Goal: Contribute content: Add original content to the website for others to see

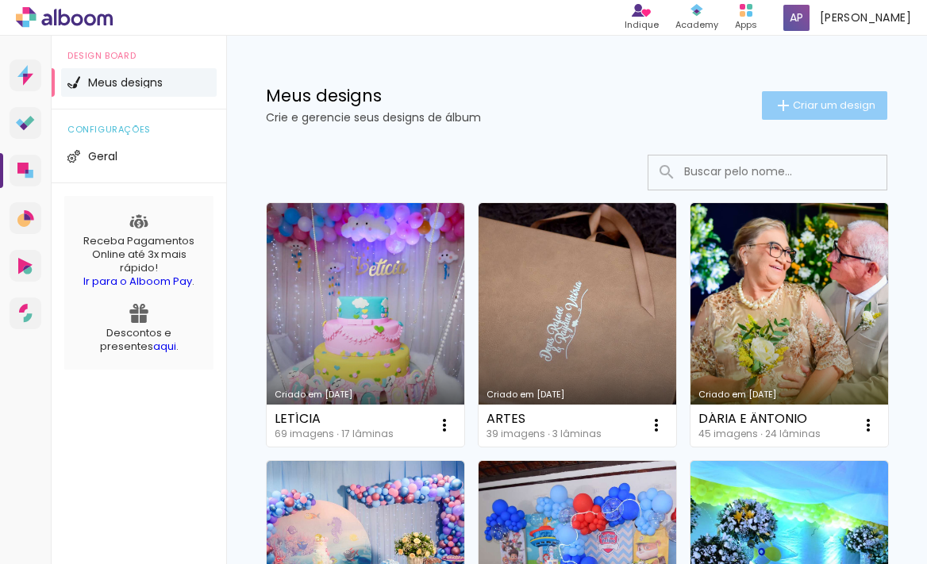
click at [826, 106] on span "Criar um design" at bounding box center [834, 105] width 83 height 10
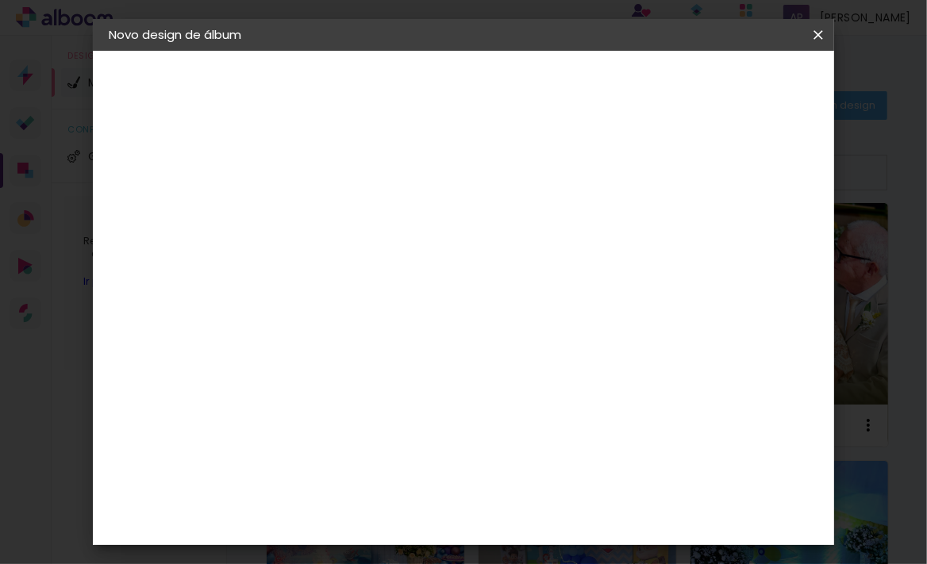
click at [0, 0] on div at bounding box center [0, 0] width 0 height 0
click at [368, 206] on input at bounding box center [368, 213] width 0 height 25
type input "[PERSON_NAME]"
type paper-input "[PERSON_NAME]"
click at [0, 0] on slot "Avançar" at bounding box center [0, 0] width 0 height 0
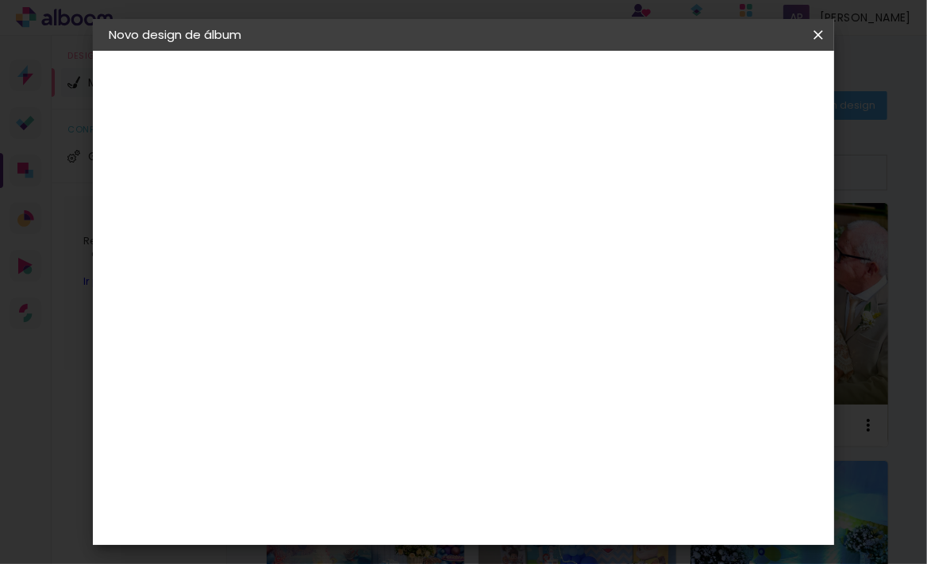
scroll to position [360, 0]
click at [379, 462] on div "Book Imagem" at bounding box center [383, 474] width 52 height 25
click at [0, 0] on slot "Avançar" at bounding box center [0, 0] width 0 height 0
click at [470, 491] on span "20 × 20" at bounding box center [439, 512] width 74 height 42
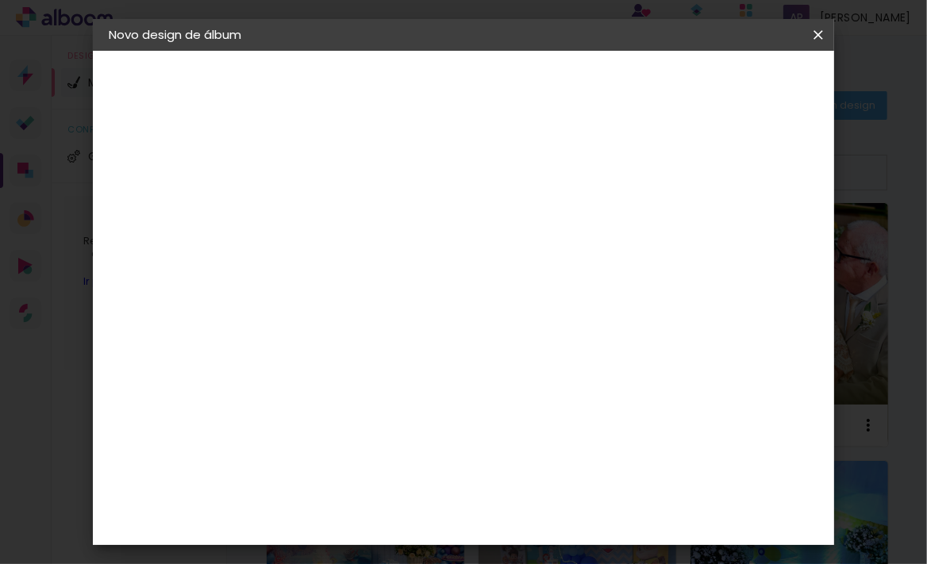
click at [0, 0] on slot "Avançar" at bounding box center [0, 0] width 0 height 0
click at [720, 84] on span "Iniciar design" at bounding box center [689, 90] width 62 height 22
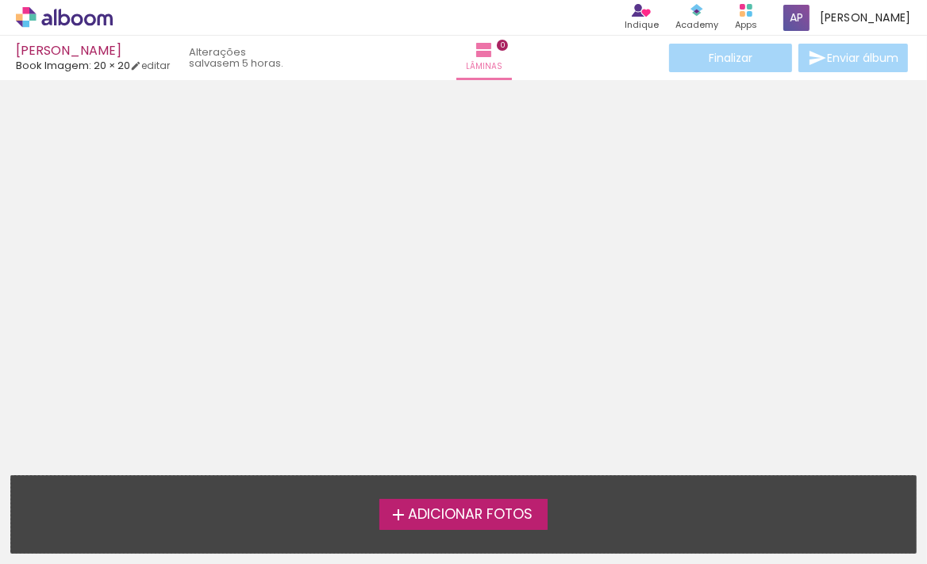
click at [441, 514] on span "Adicionar Fotos" at bounding box center [470, 515] width 125 height 14
click at [0, 0] on input "file" at bounding box center [0, 0] width 0 height 0
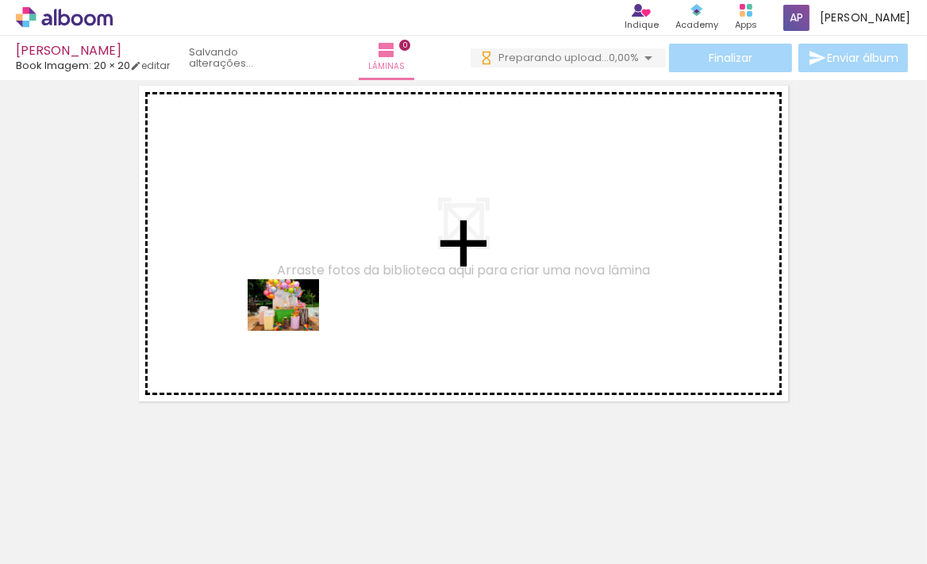
drag, startPoint x: 165, startPoint y: 530, endPoint x: 295, endPoint y: 327, distance: 240.7
click at [295, 327] on quentale-workspace at bounding box center [463, 282] width 927 height 564
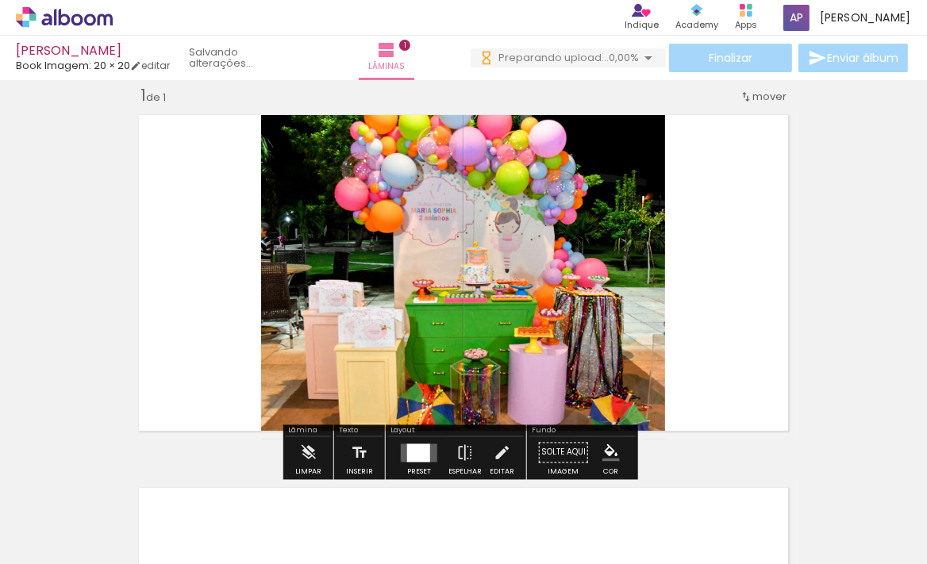
click at [414, 445] on div at bounding box center [418, 453] width 23 height 18
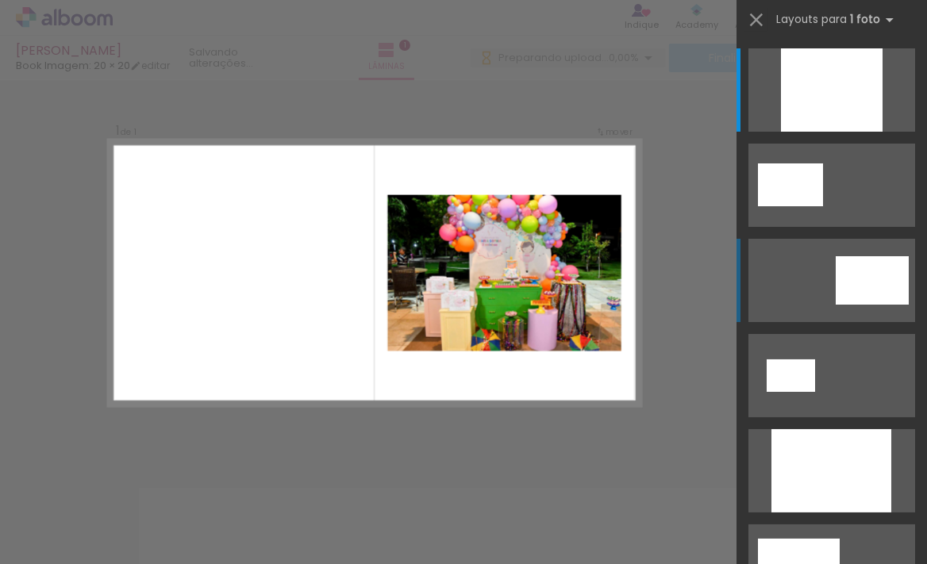
click at [878, 132] on div at bounding box center [832, 89] width 102 height 83
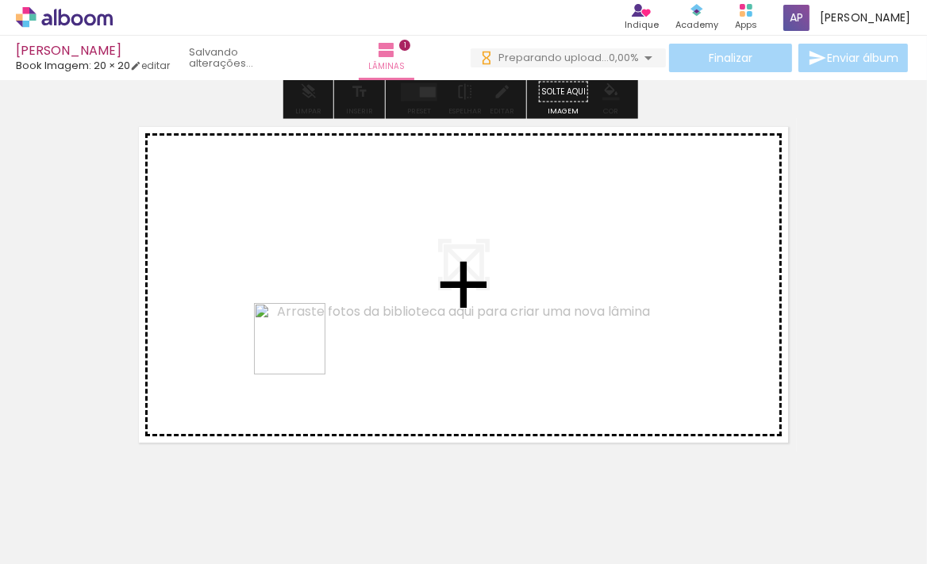
drag, startPoint x: 253, startPoint y: 508, endPoint x: 302, endPoint y: 351, distance: 164.5
click at [302, 351] on quentale-workspace at bounding box center [463, 282] width 927 height 564
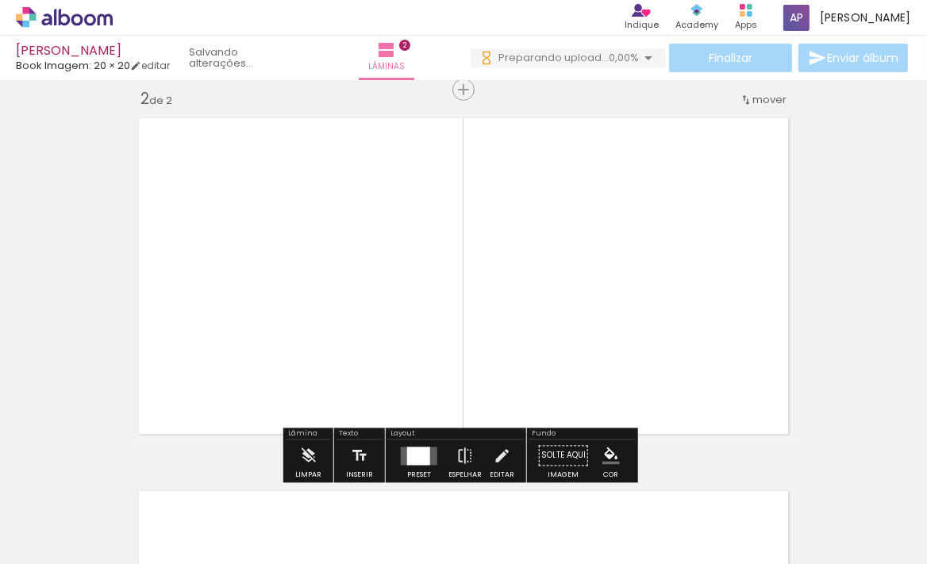
scroll to position [393, 0]
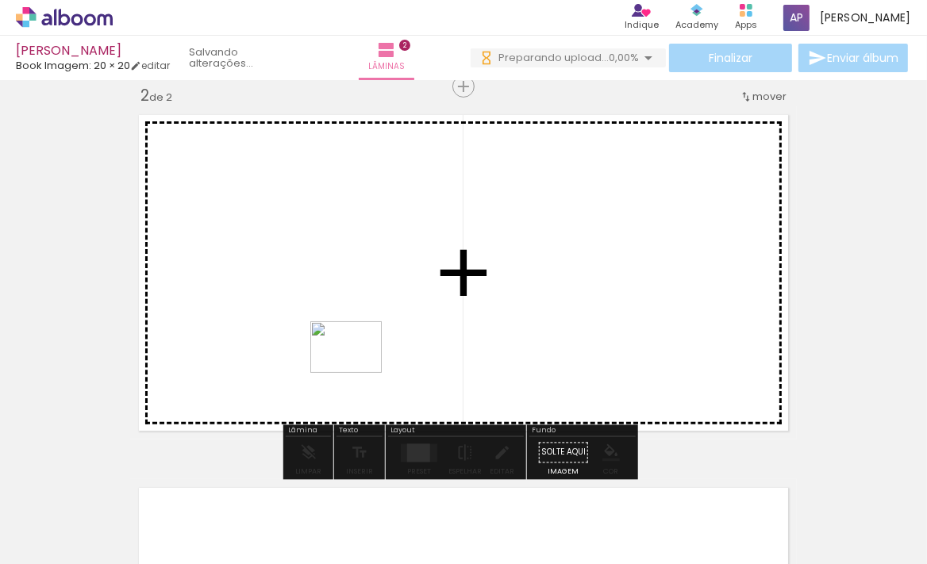
drag, startPoint x: 351, startPoint y: 503, endPoint x: 331, endPoint y: 345, distance: 158.4
click at [357, 368] on quentale-workspace at bounding box center [463, 282] width 927 height 564
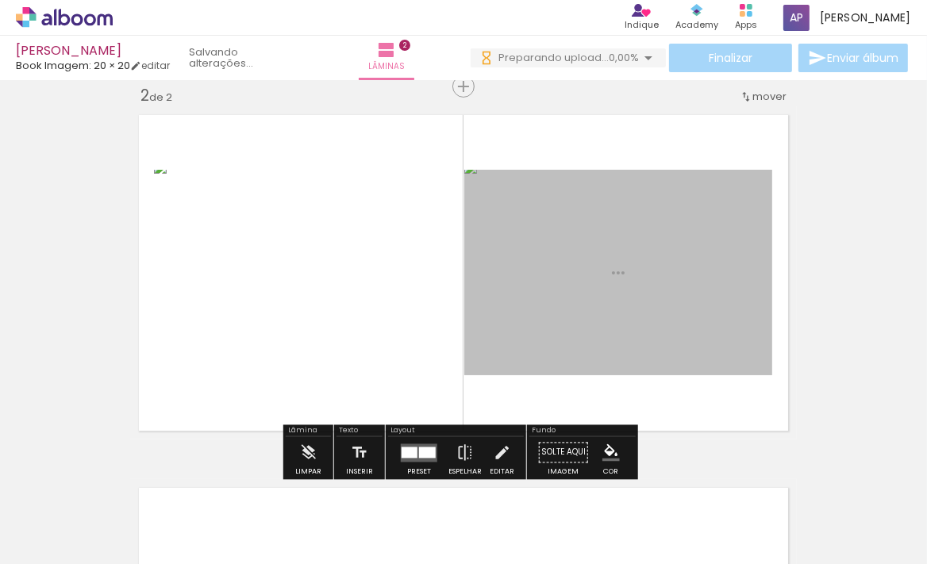
scroll to position [0, 0]
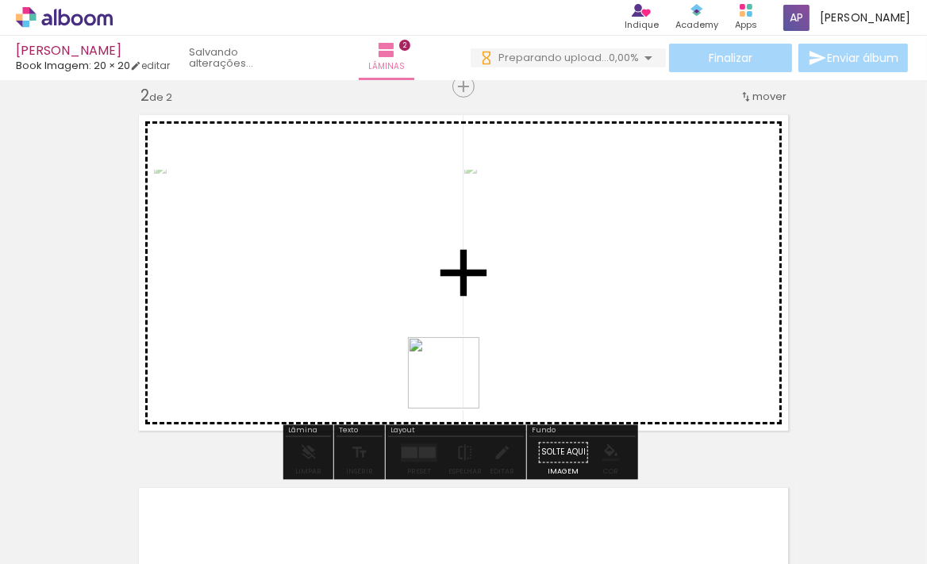
drag, startPoint x: 456, startPoint y: 414, endPoint x: 456, endPoint y: 376, distance: 38.1
click at [456, 376] on quentale-workspace at bounding box center [463, 282] width 927 height 564
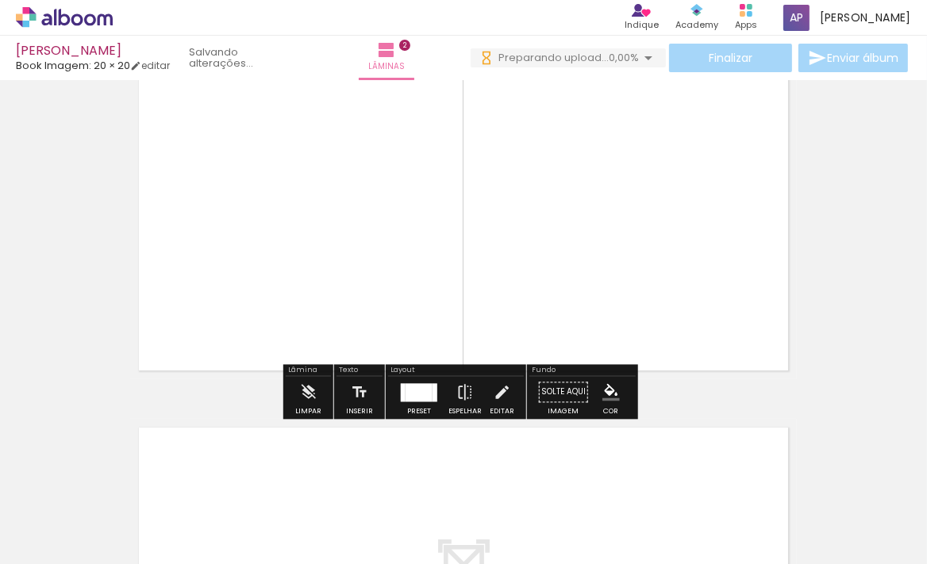
scroll to position [537, 0]
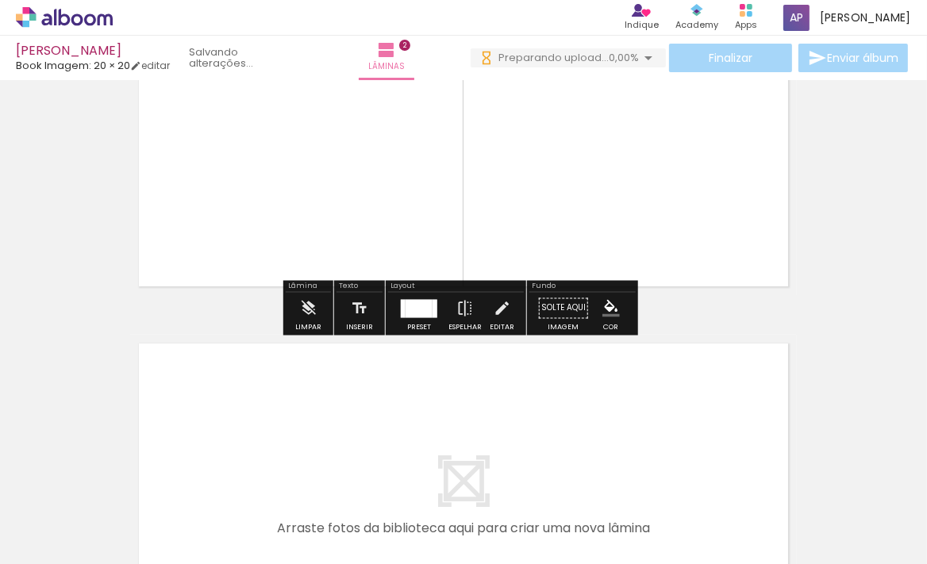
click at [401, 310] on div at bounding box center [403, 308] width 5 height 18
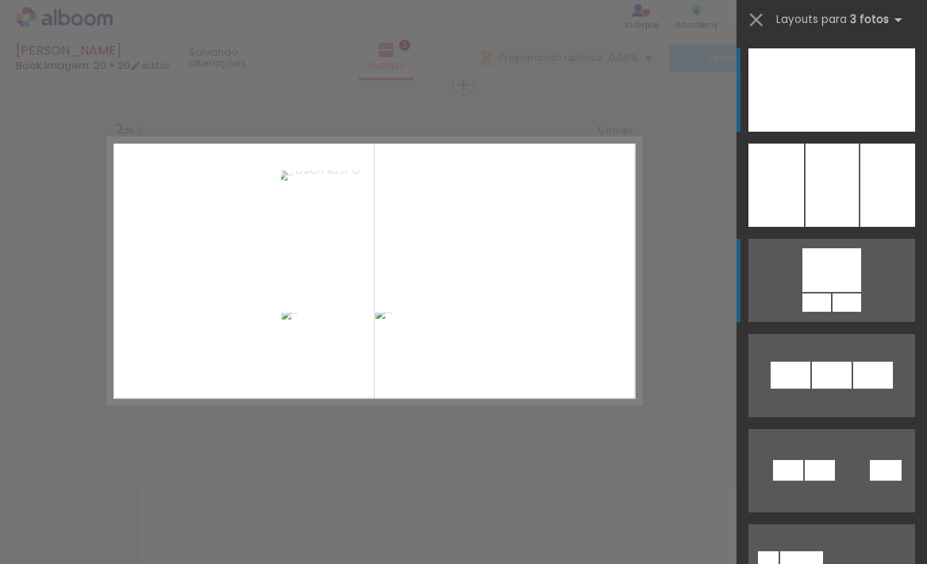
scroll to position [393, 0]
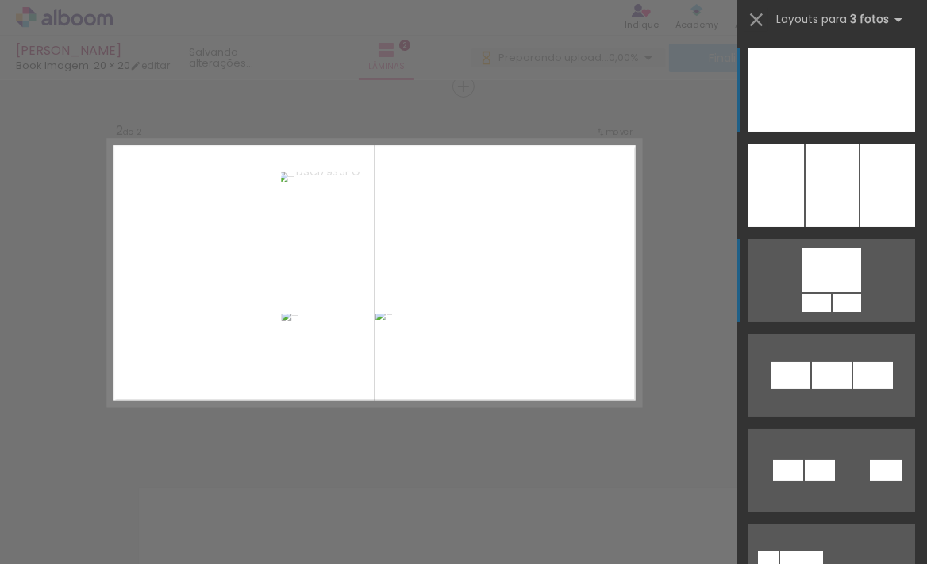
click at [777, 132] on quentale-layouter at bounding box center [832, 89] width 167 height 83
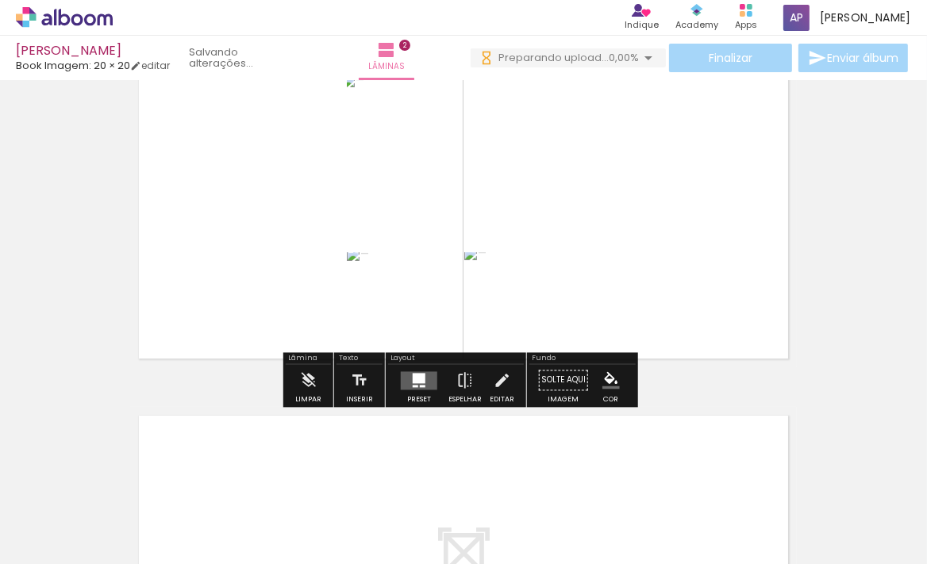
scroll to position [537, 0]
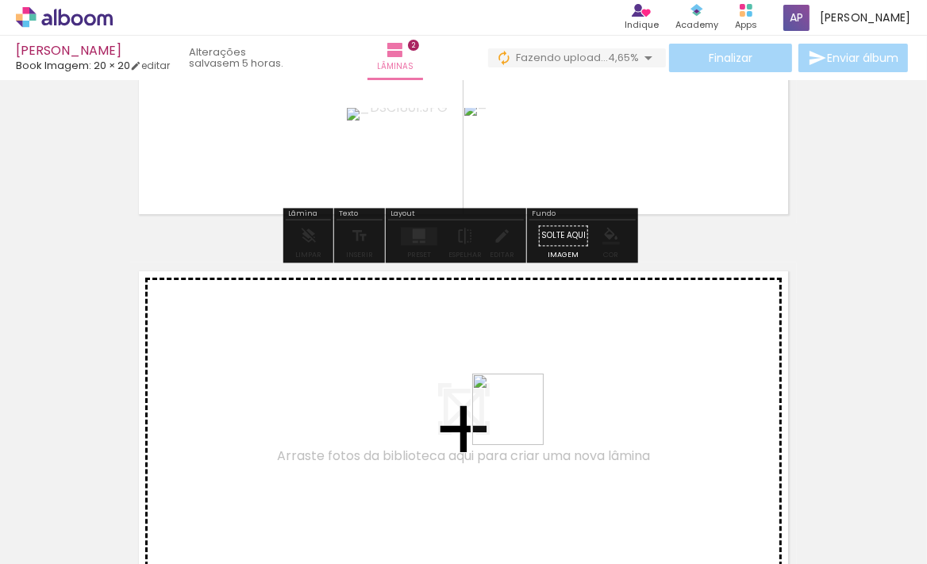
drag, startPoint x: 534, startPoint y: 512, endPoint x: 579, endPoint y: 507, distance: 44.7
click at [513, 390] on quentale-workspace at bounding box center [463, 282] width 927 height 564
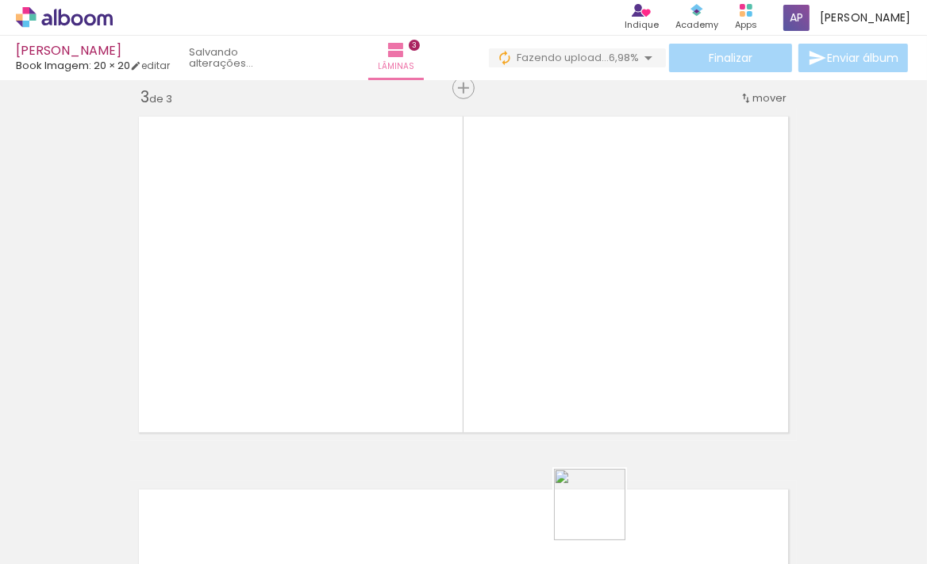
scroll to position [766, 0]
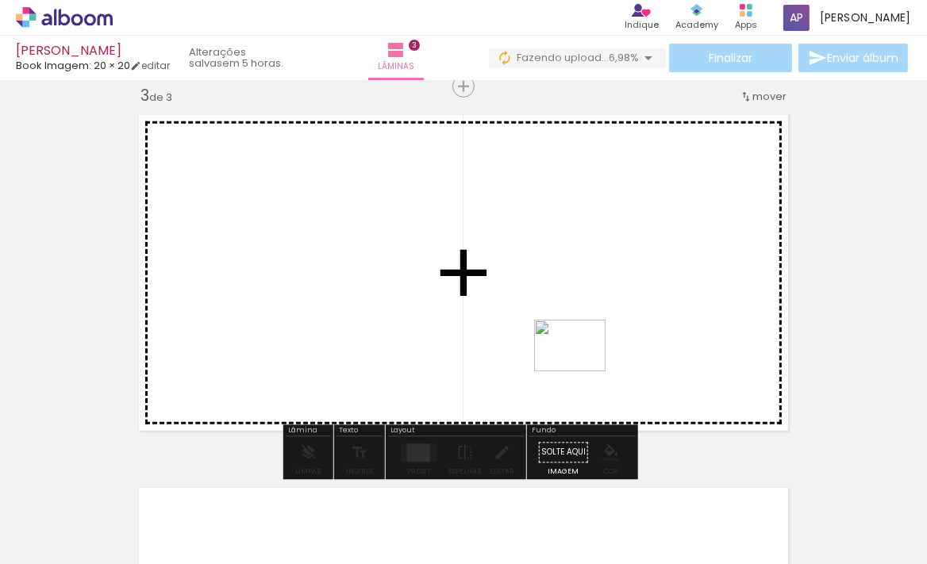
drag, startPoint x: 602, startPoint y: 517, endPoint x: 549, endPoint y: 349, distance: 176.5
click at [580, 367] on quentale-workspace at bounding box center [463, 282] width 927 height 564
drag, startPoint x: 636, startPoint y: 352, endPoint x: 612, endPoint y: 326, distance: 36.0
click at [632, 342] on quentale-workspace at bounding box center [463, 282] width 927 height 564
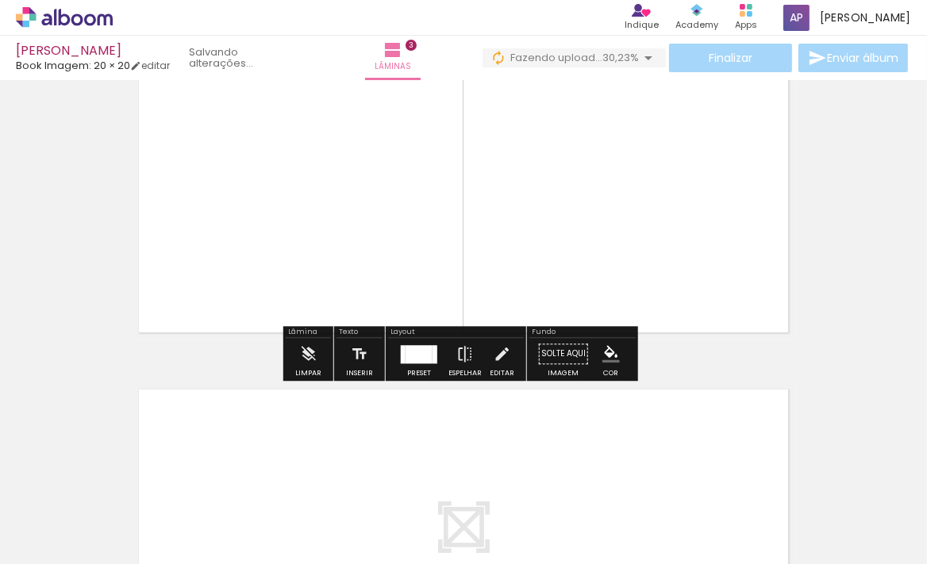
scroll to position [838, 0]
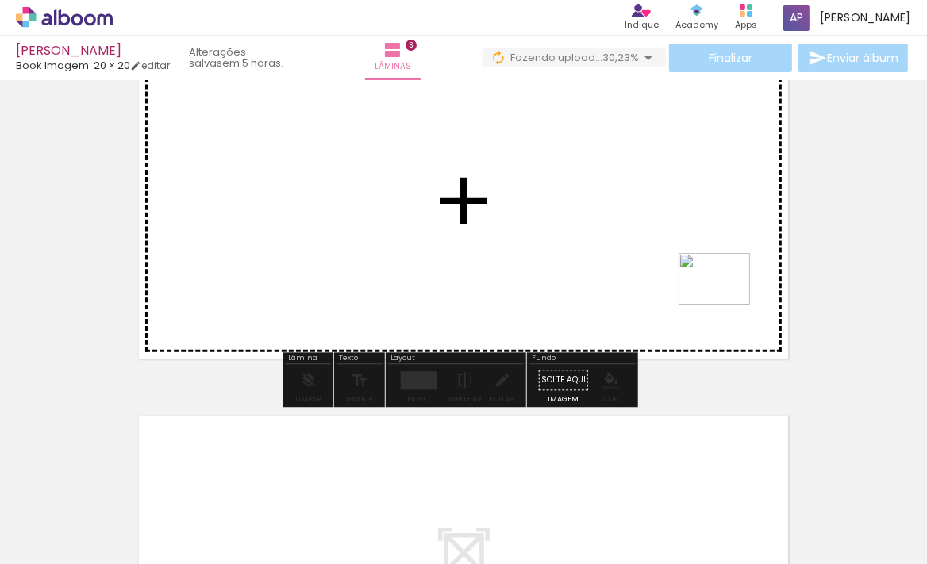
drag, startPoint x: 732, startPoint y: 309, endPoint x: 726, endPoint y: 301, distance: 9.7
click at [726, 301] on quentale-workspace at bounding box center [463, 282] width 927 height 564
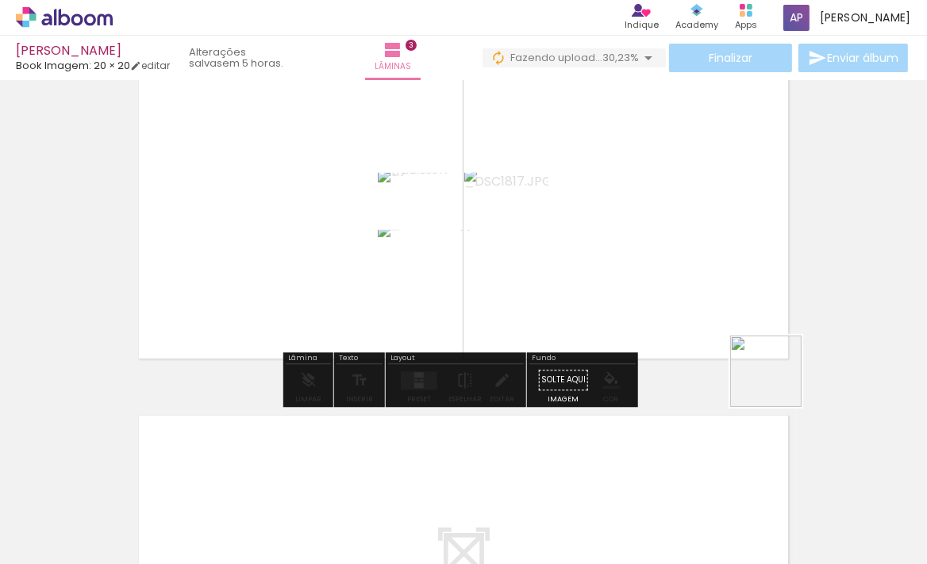
drag, startPoint x: 873, startPoint y: 513, endPoint x: 592, endPoint y: 238, distance: 392.4
click at [592, 238] on quentale-workspace at bounding box center [463, 282] width 927 height 564
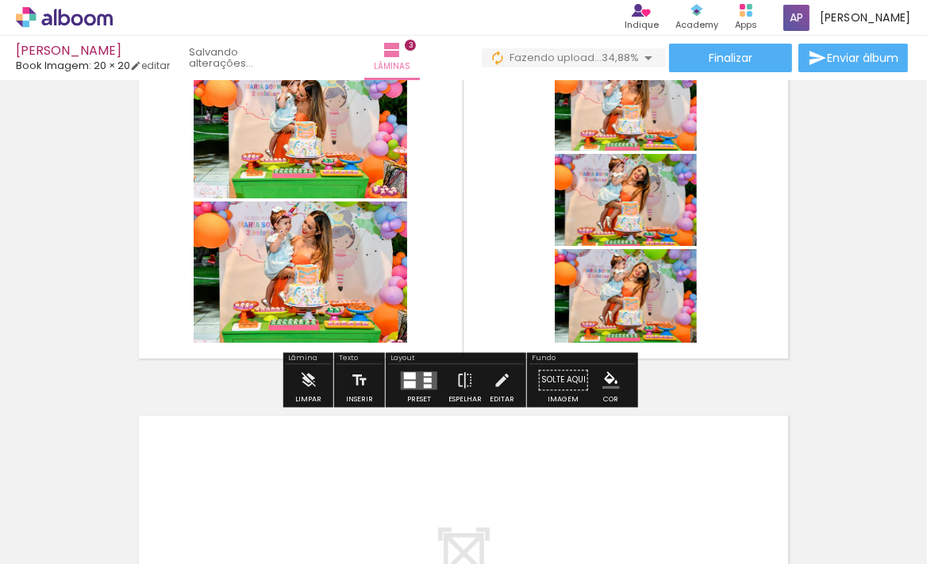
click at [414, 376] on quentale-layouter at bounding box center [419, 381] width 37 height 18
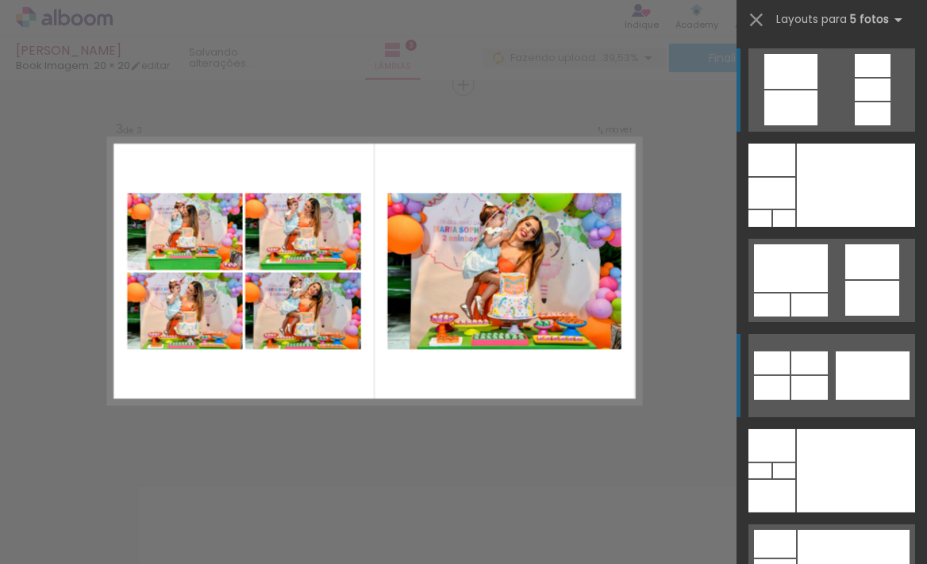
scroll to position [766, 0]
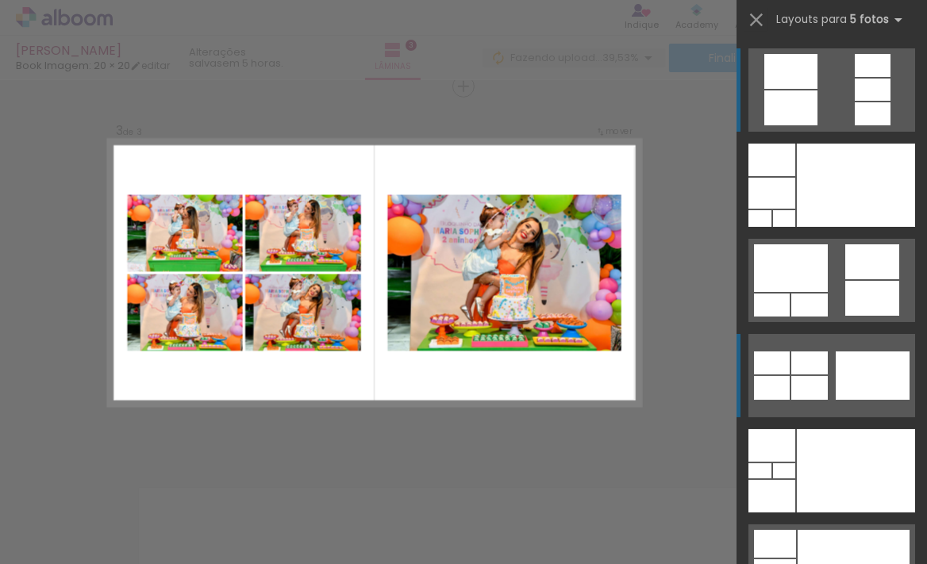
click at [774, 89] on div at bounding box center [791, 71] width 53 height 35
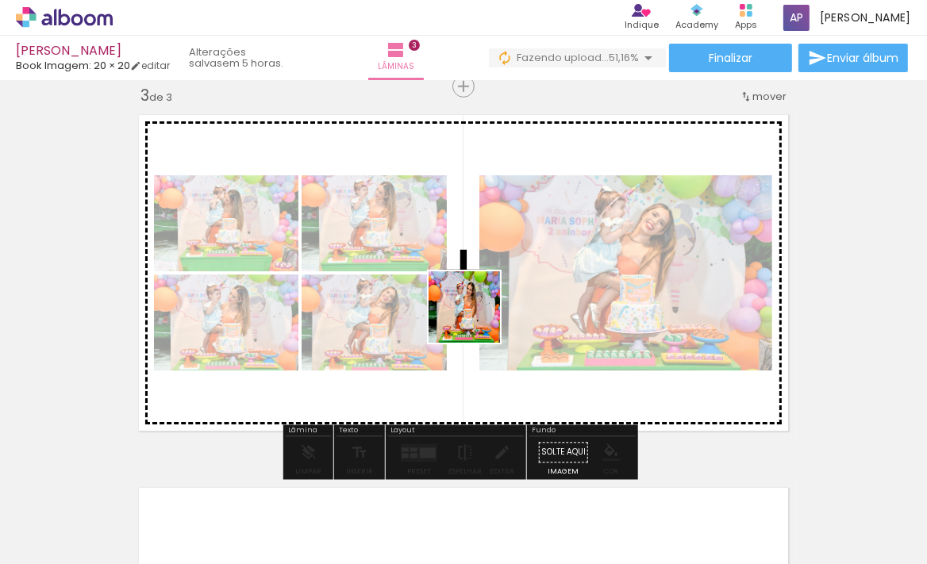
drag, startPoint x: 437, startPoint y: 528, endPoint x: 476, endPoint y: 314, distance: 218.0
click at [476, 314] on quentale-workspace at bounding box center [463, 282] width 927 height 564
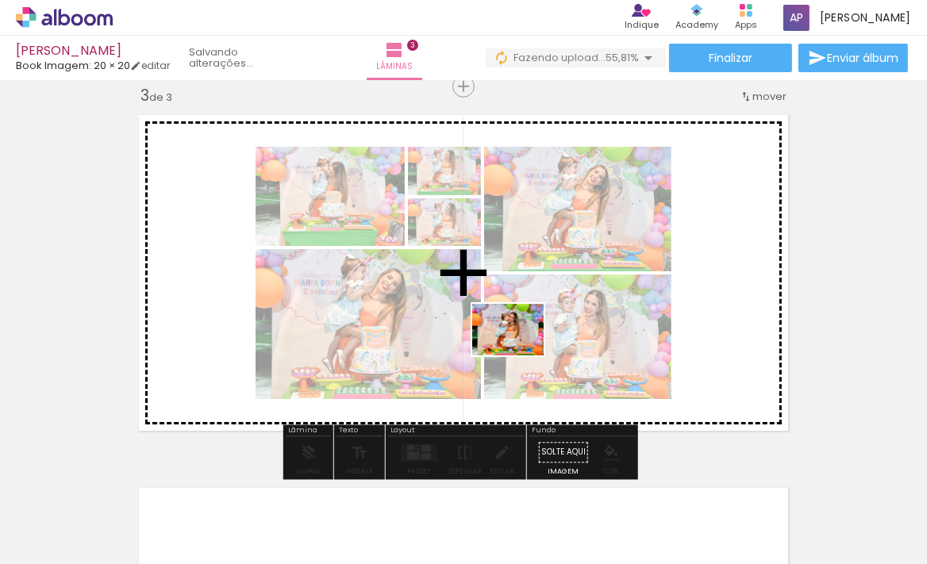
drag, startPoint x: 526, startPoint y: 511, endPoint x: 520, endPoint y: 352, distance: 159.7
click at [520, 352] on quentale-workspace at bounding box center [463, 282] width 927 height 564
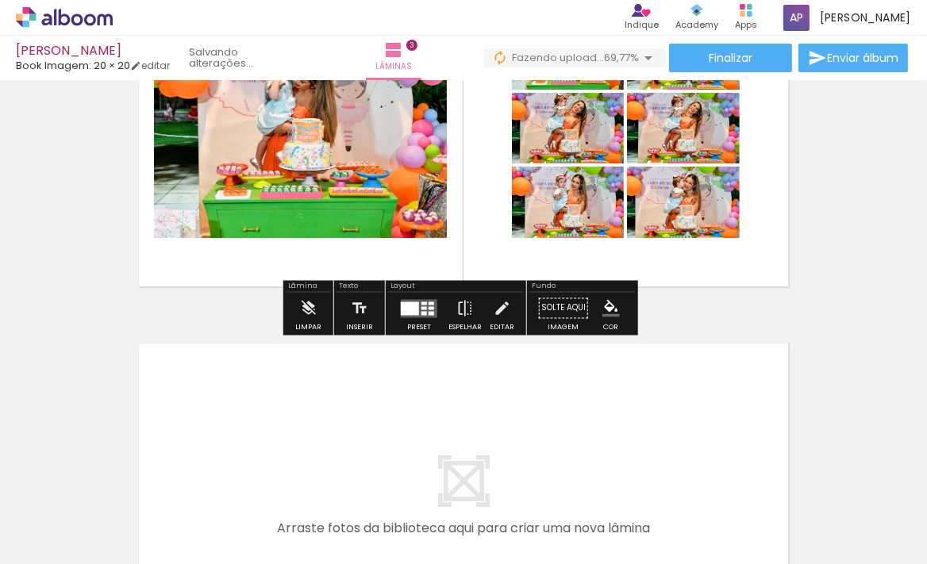
scroll to position [983, 0]
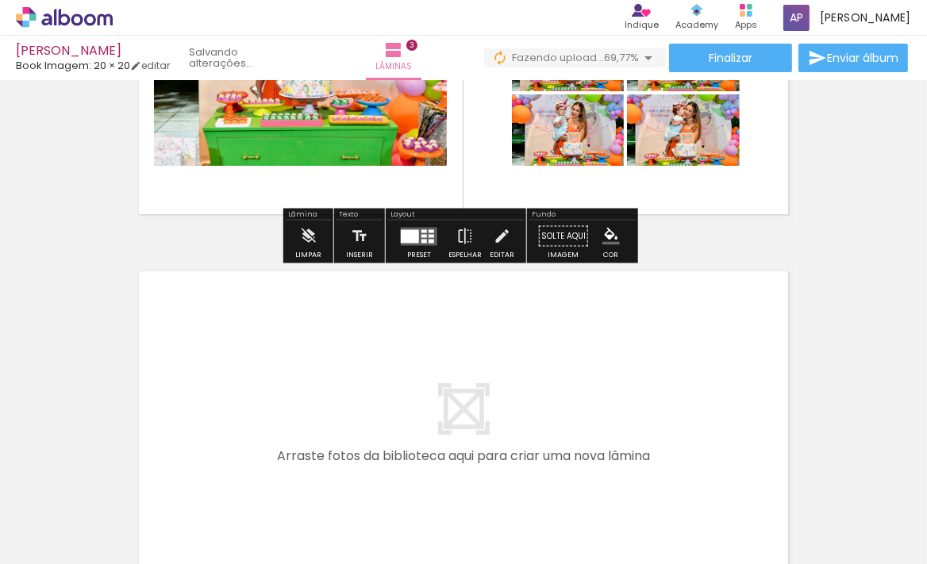
drag, startPoint x: 587, startPoint y: 501, endPoint x: 603, endPoint y: 388, distance: 113.7
click at [603, 388] on quentale-workspace at bounding box center [463, 282] width 927 height 564
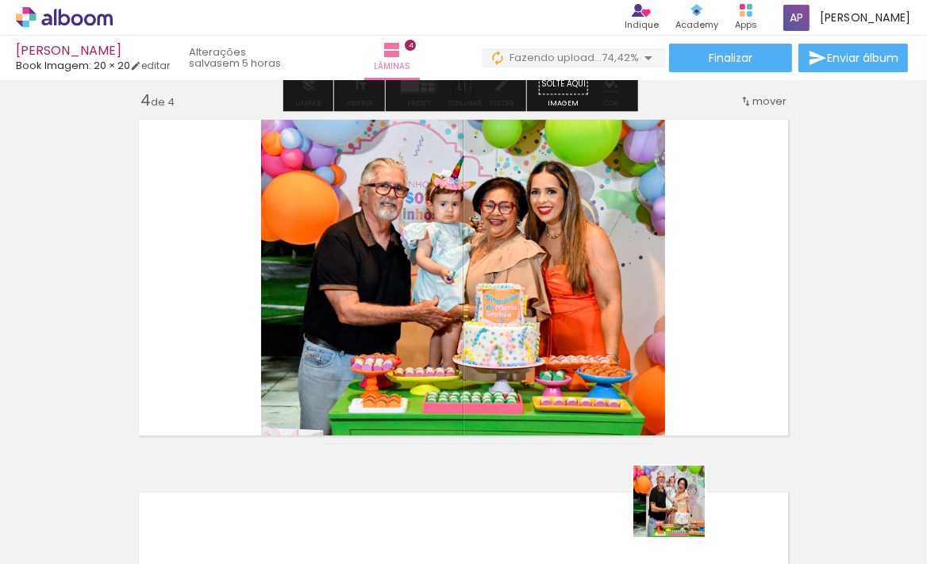
scroll to position [1139, 0]
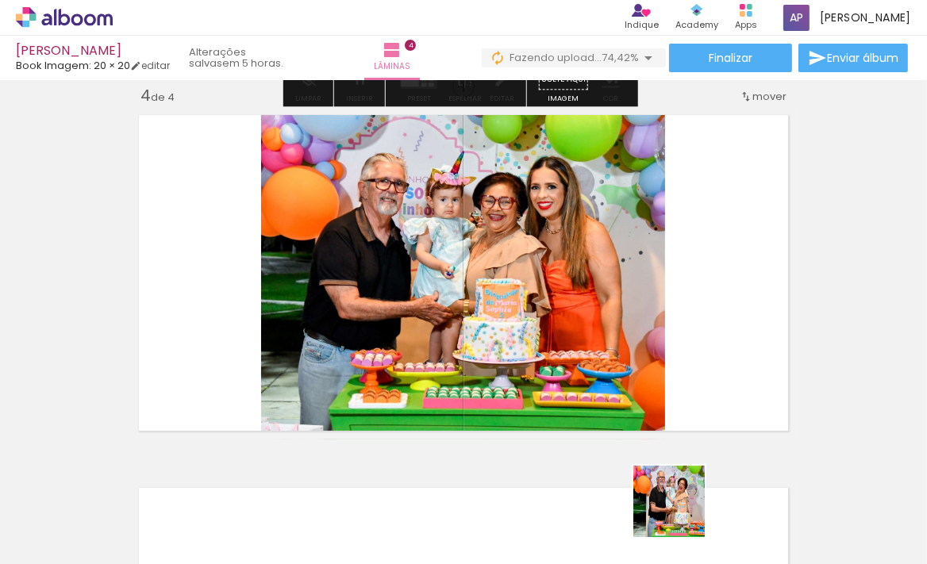
drag, startPoint x: 681, startPoint y: 514, endPoint x: 682, endPoint y: 391, distance: 122.3
click at [682, 391] on quentale-workspace at bounding box center [463, 282] width 927 height 564
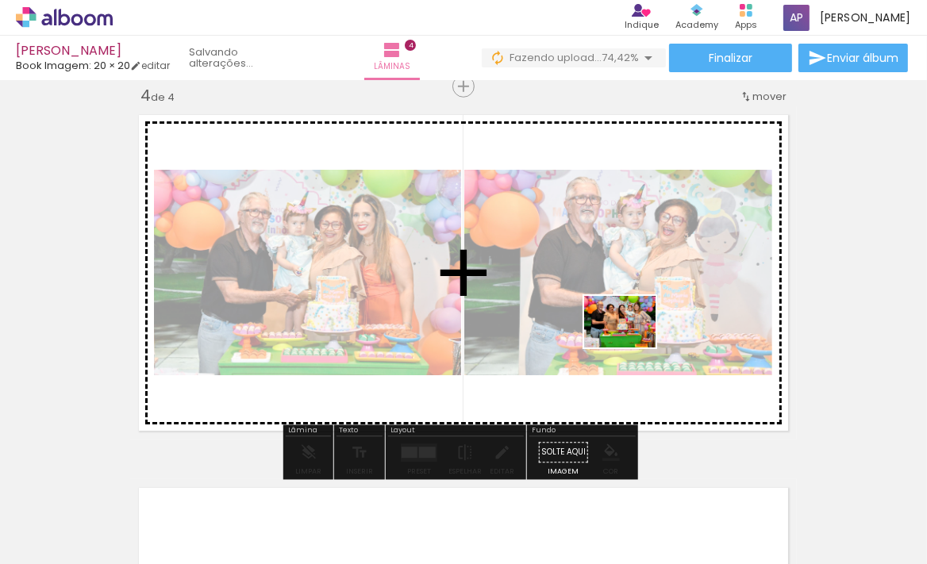
drag, startPoint x: 780, startPoint y: 522, endPoint x: 632, endPoint y: 344, distance: 231.8
click at [632, 344] on quentale-workspace at bounding box center [463, 282] width 927 height 564
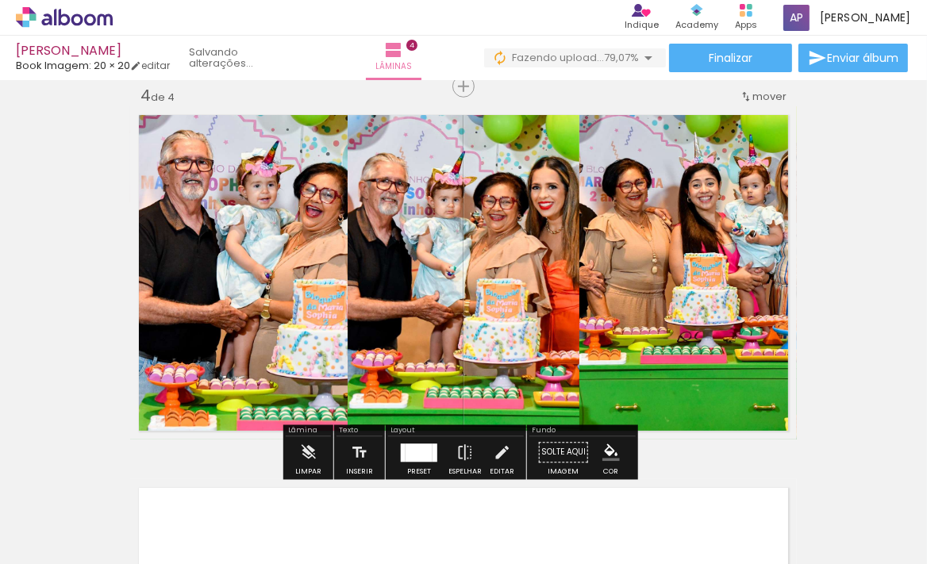
click at [410, 451] on div at bounding box center [419, 453] width 27 height 18
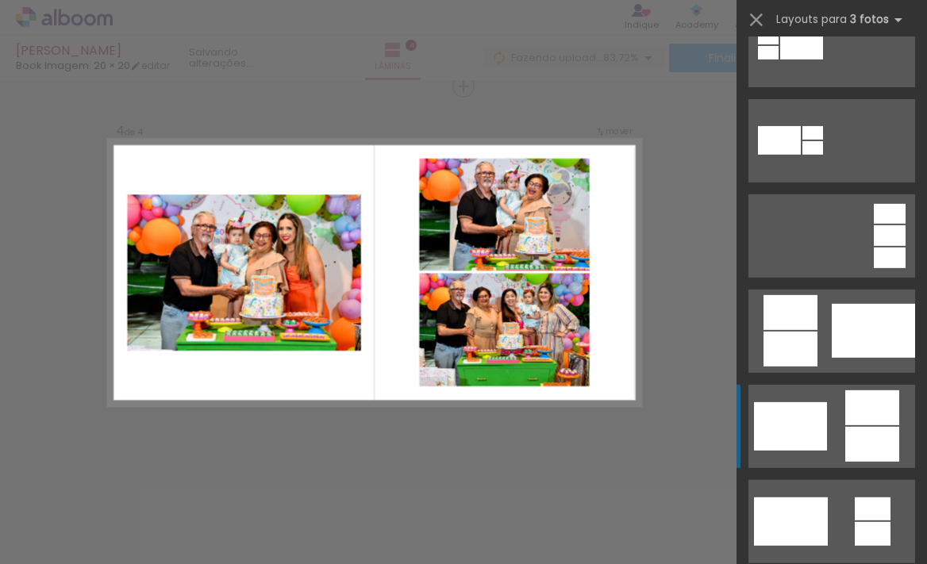
scroll to position [577, 0]
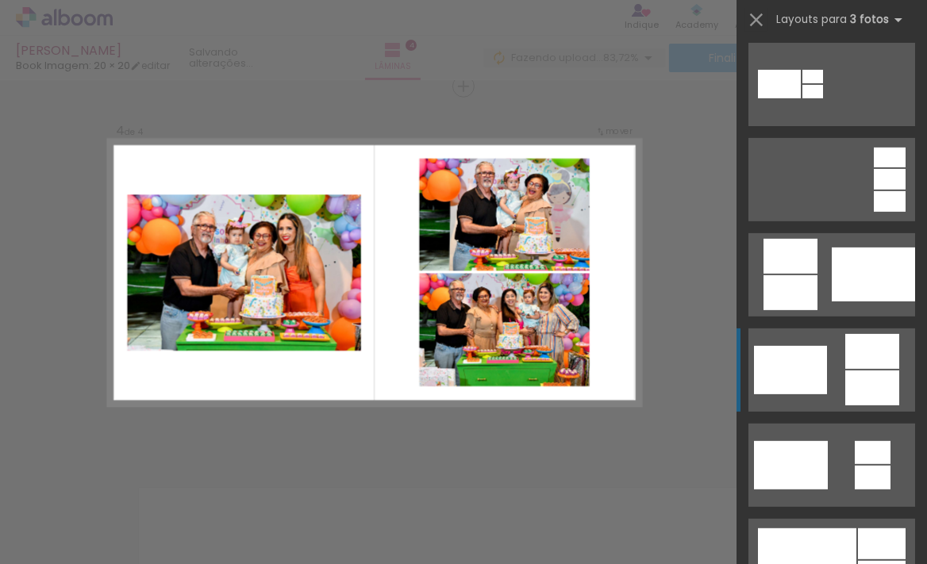
drag, startPoint x: 801, startPoint y: 386, endPoint x: 806, endPoint y: 394, distance: 9.3
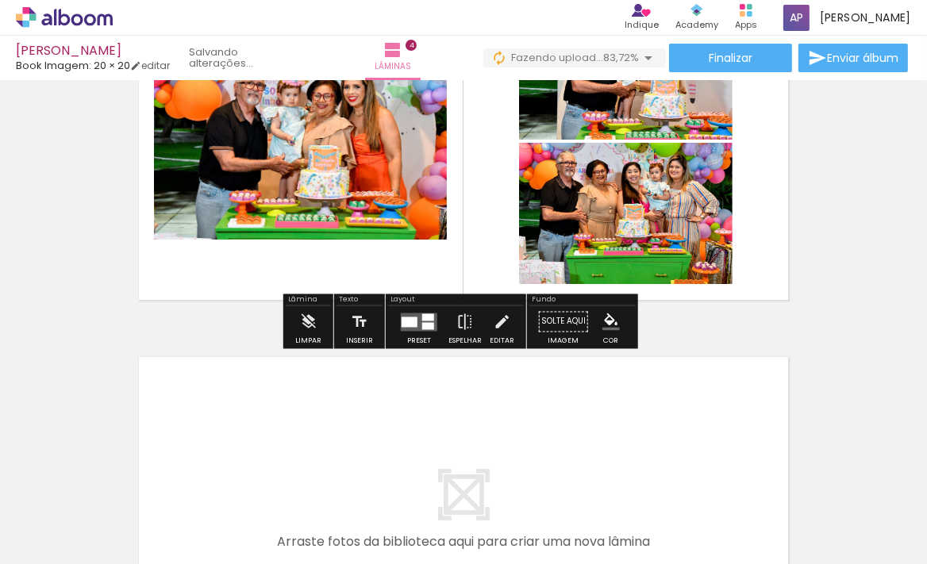
scroll to position [1284, 0]
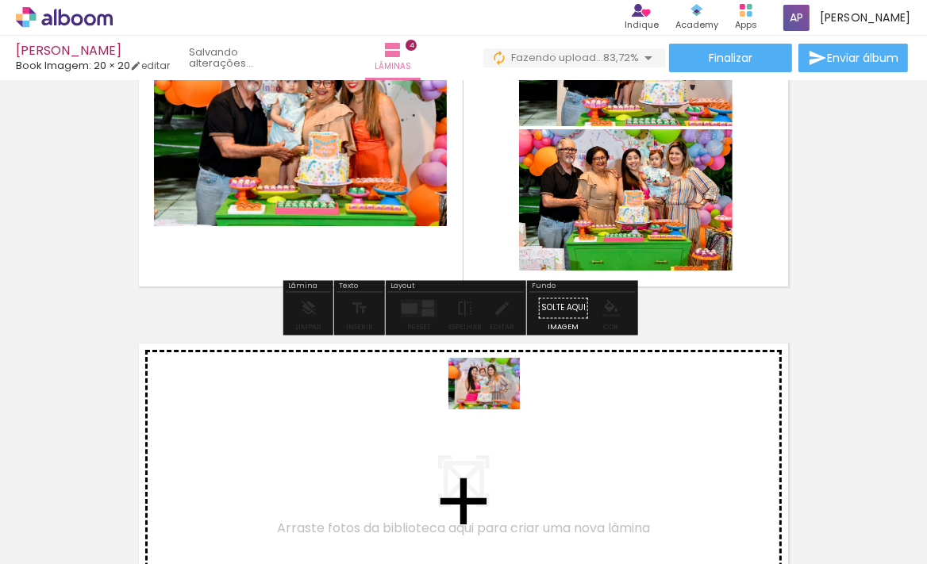
drag, startPoint x: 762, startPoint y: 458, endPoint x: 496, endPoint y: 406, distance: 271.1
click at [496, 406] on quentale-workspace at bounding box center [463, 282] width 927 height 564
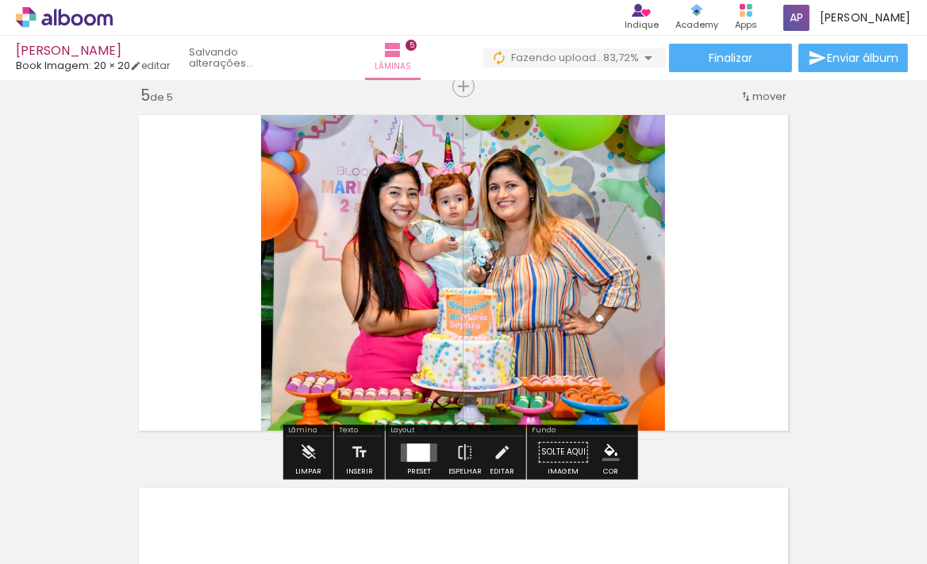
scroll to position [0, 947]
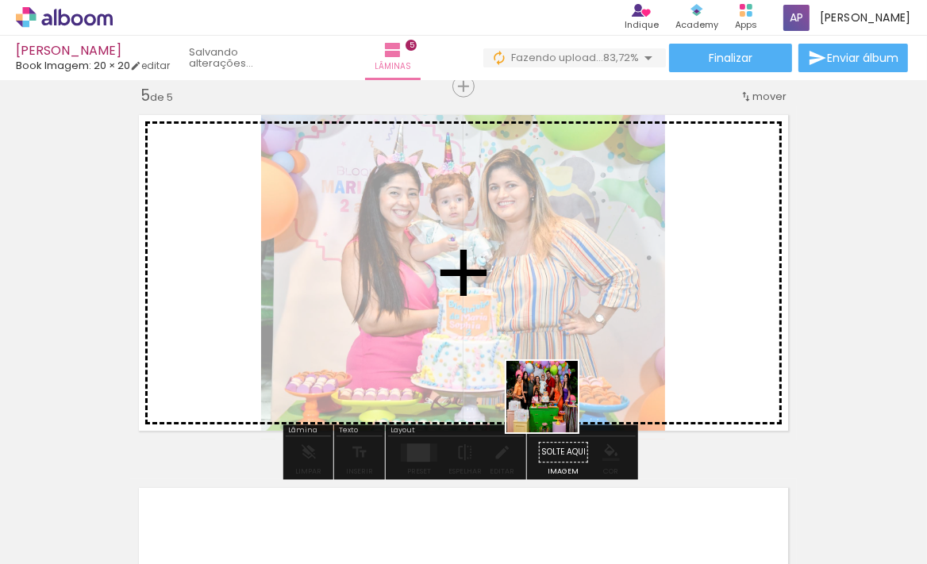
drag, startPoint x: 531, startPoint y: 492, endPoint x: 561, endPoint y: 370, distance: 125.7
click at [560, 375] on quentale-workspace at bounding box center [463, 282] width 927 height 564
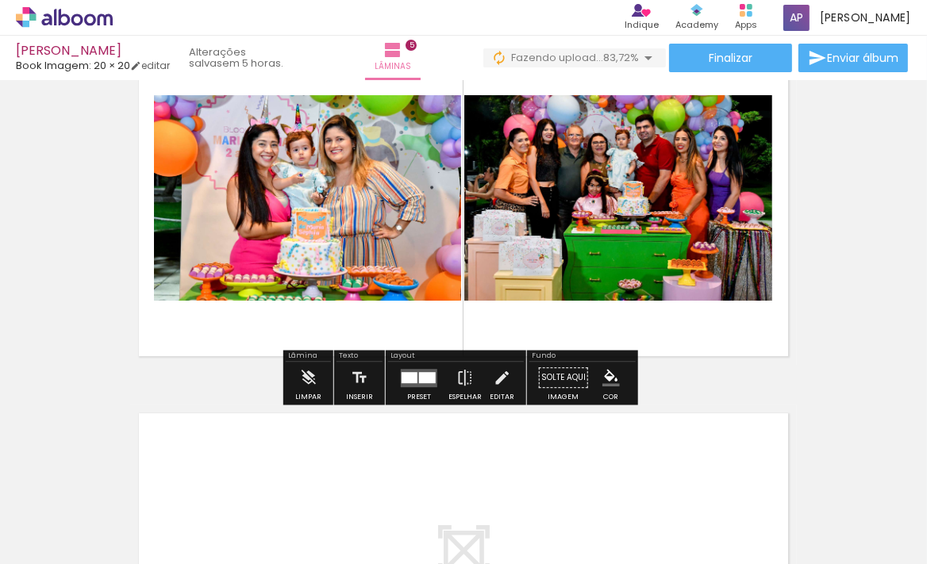
scroll to position [1657, 0]
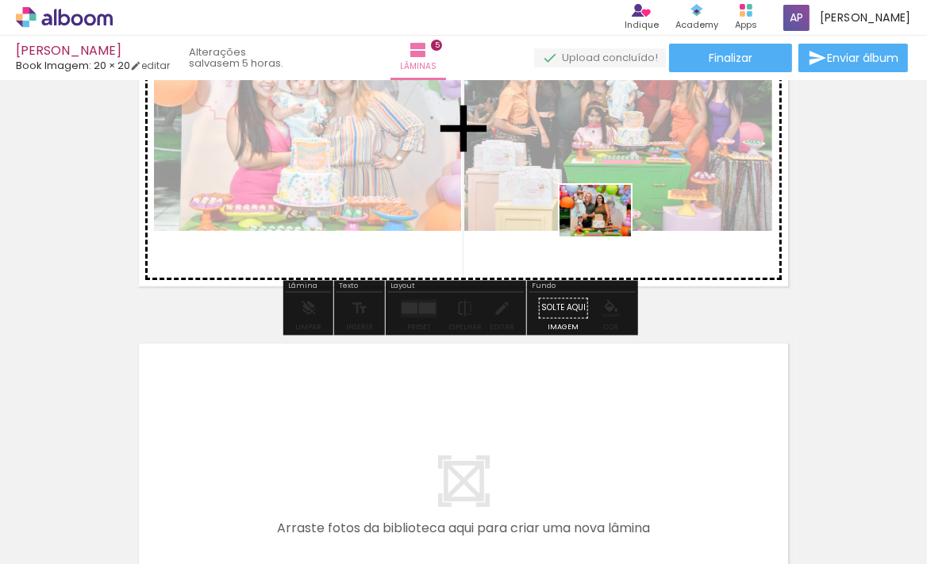
drag, startPoint x: 619, startPoint y: 376, endPoint x: 607, endPoint y: 232, distance: 145.0
click at [607, 232] on quentale-workspace at bounding box center [463, 282] width 927 height 564
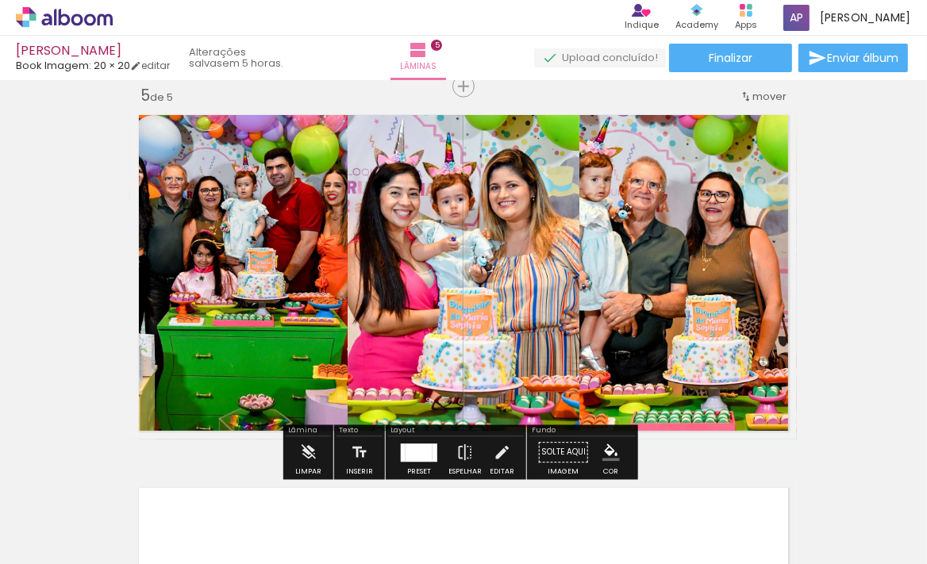
scroll to position [1729, 0]
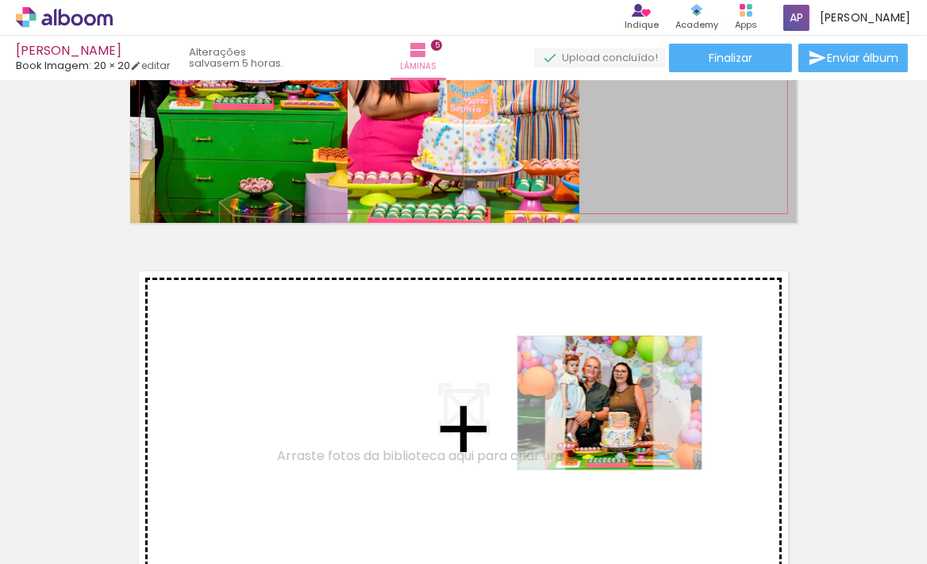
drag, startPoint x: 638, startPoint y: 146, endPoint x: 604, endPoint y: 403, distance: 259.4
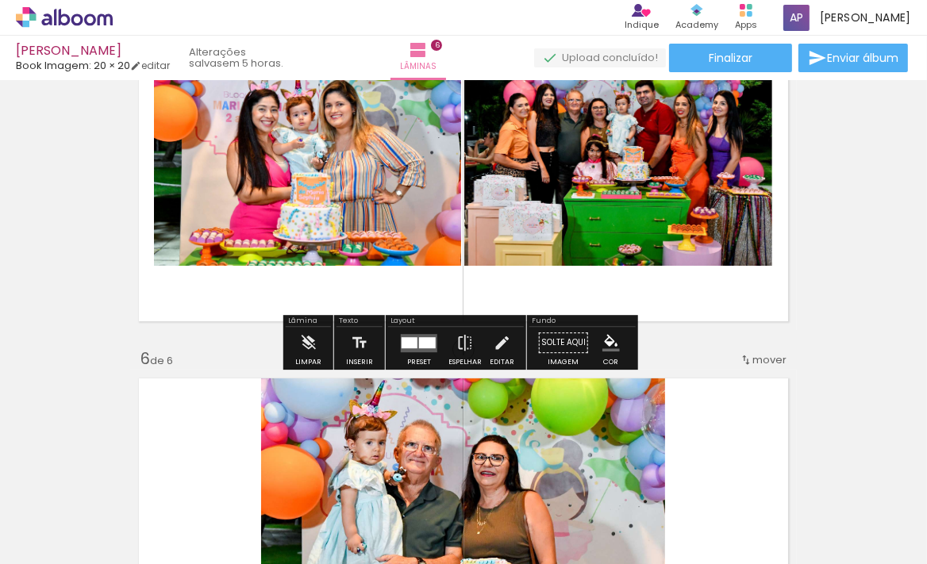
scroll to position [1597, 0]
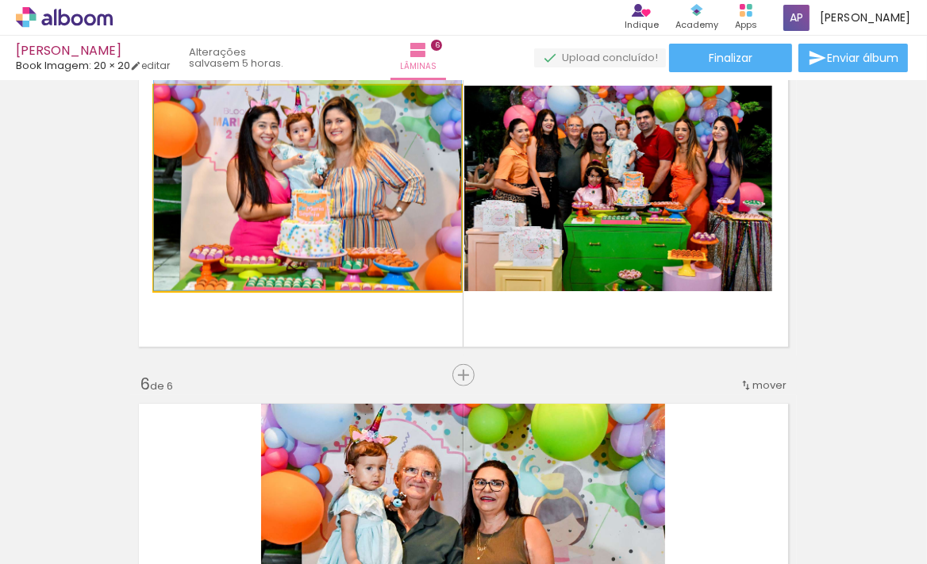
drag, startPoint x: 299, startPoint y: 214, endPoint x: 333, endPoint y: 181, distance: 48.3
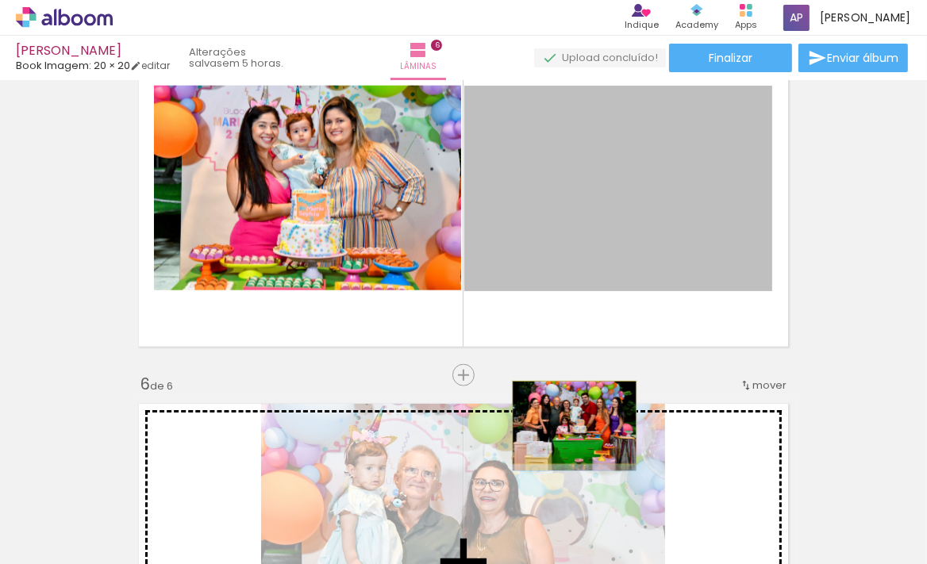
drag, startPoint x: 611, startPoint y: 171, endPoint x: 569, endPoint y: 422, distance: 254.4
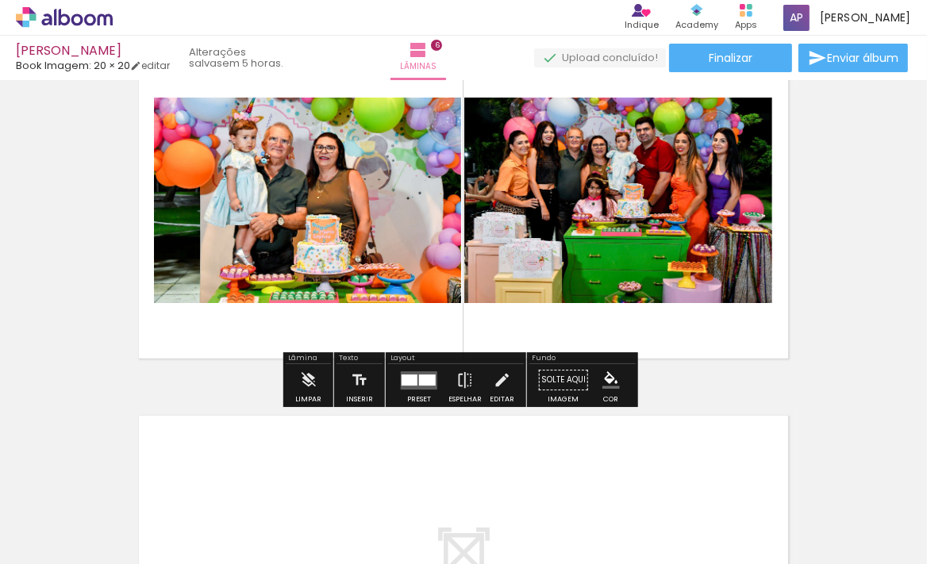
scroll to position [2175, 0]
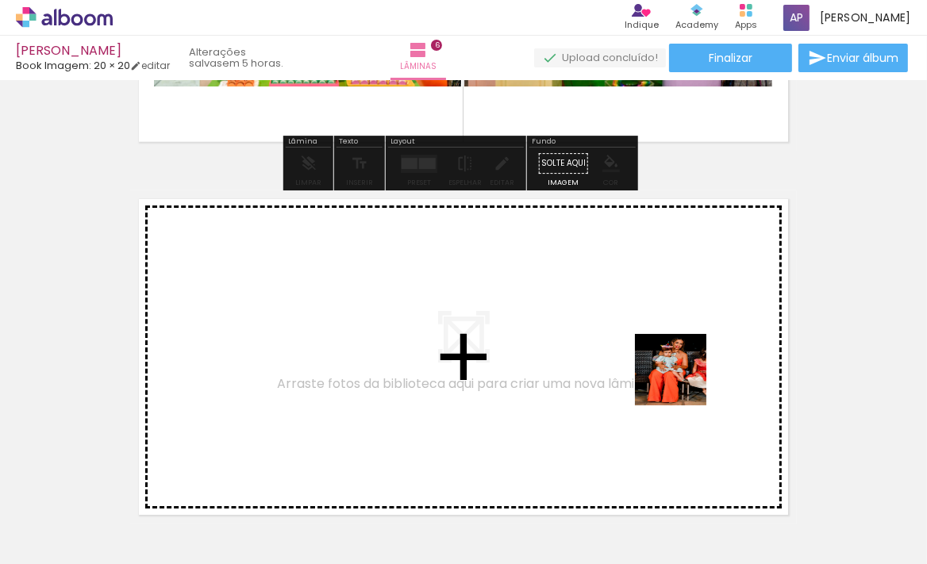
drag, startPoint x: 710, startPoint y: 453, endPoint x: 683, endPoint y: 382, distance: 75.6
click at [683, 382] on quentale-workspace at bounding box center [463, 282] width 927 height 564
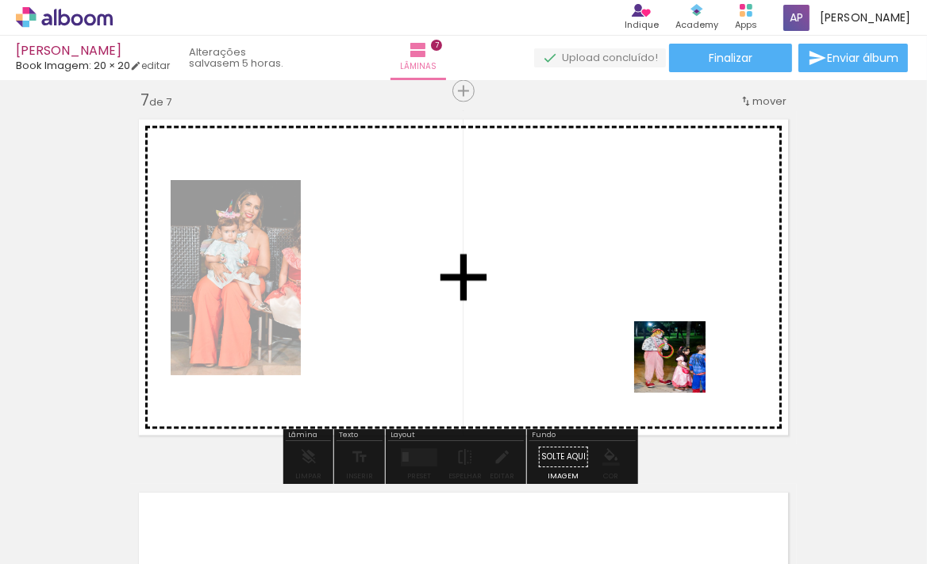
scroll to position [2259, 0]
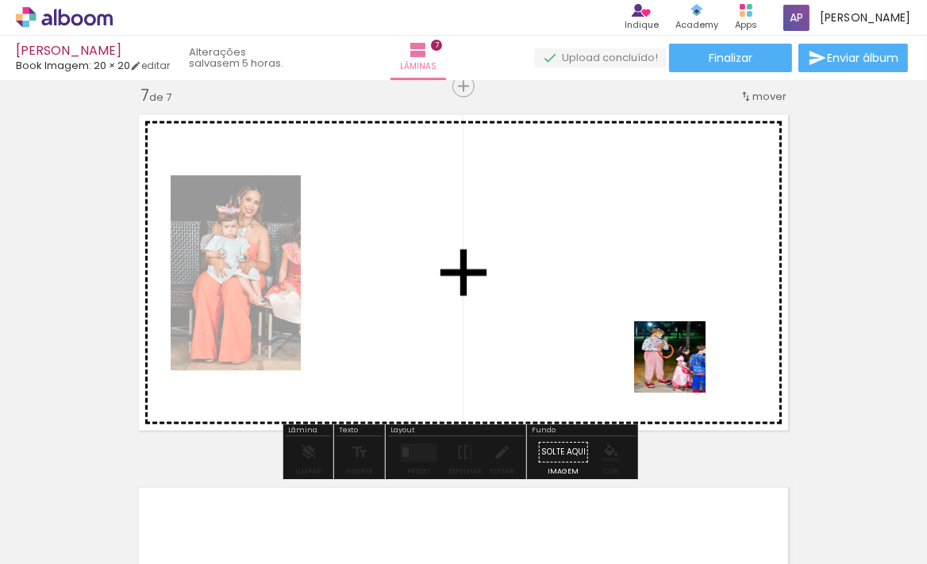
drag, startPoint x: 682, startPoint y: 369, endPoint x: 645, endPoint y: 349, distance: 42.6
click at [645, 349] on quentale-workspace at bounding box center [463, 282] width 927 height 564
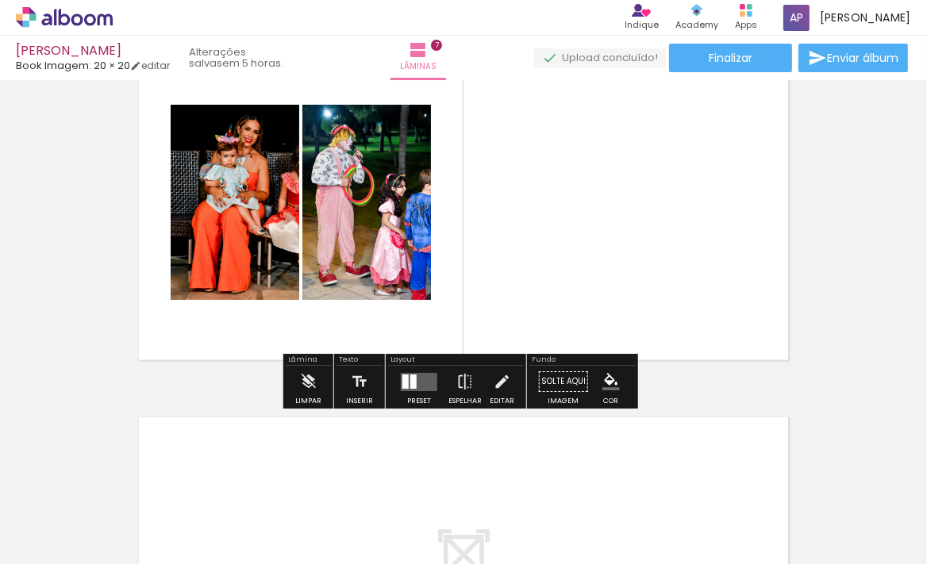
scroll to position [2186, 0]
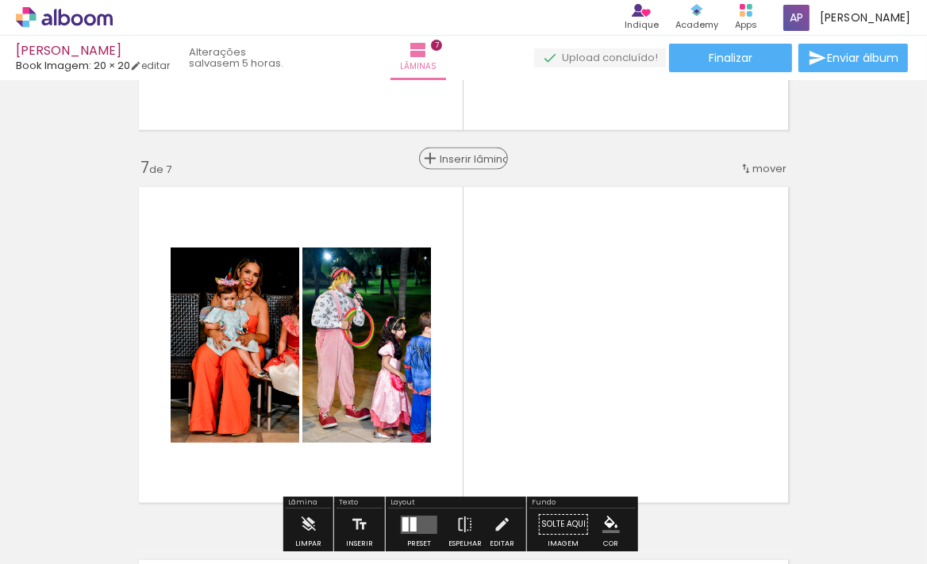
click at [458, 162] on span "Inserir lâmina" at bounding box center [471, 159] width 62 height 10
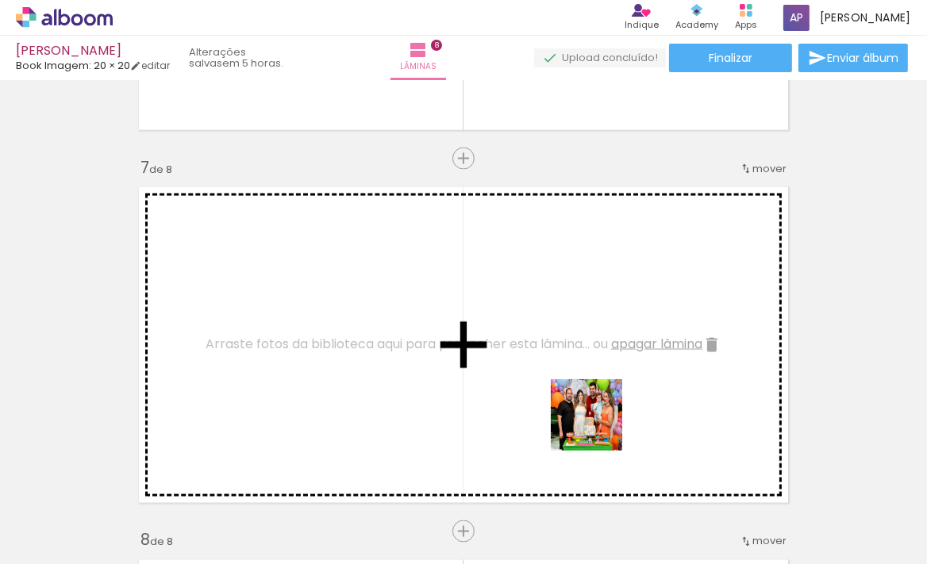
drag, startPoint x: 615, startPoint y: 499, endPoint x: 595, endPoint y: 399, distance: 102.8
click at [595, 399] on quentale-workspace at bounding box center [463, 282] width 927 height 564
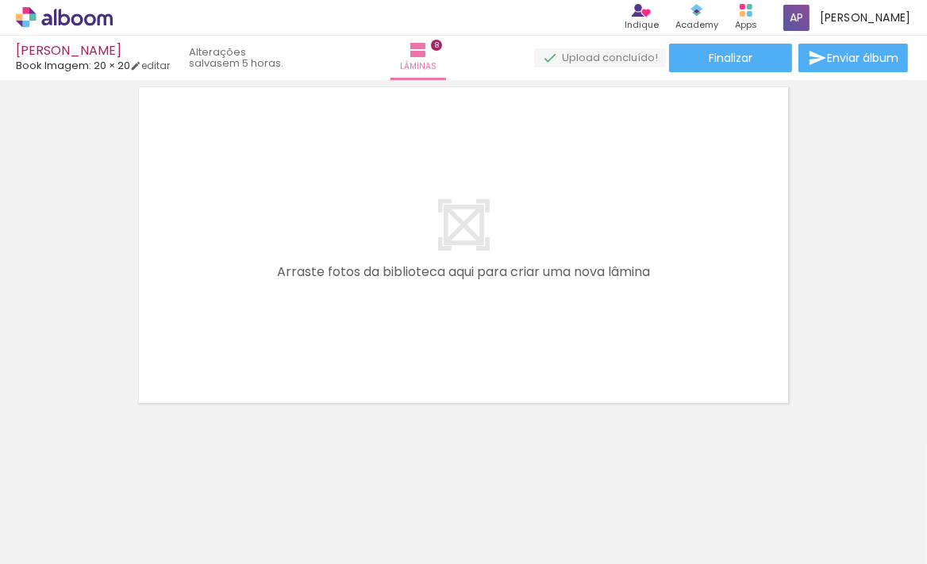
scroll to position [3034, 0]
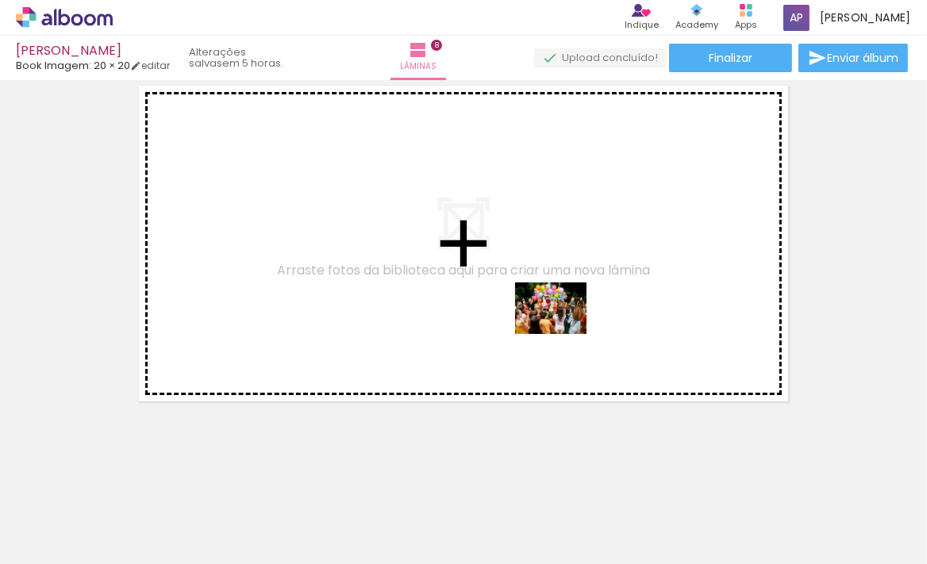
drag, startPoint x: 698, startPoint y: 497, endPoint x: 563, endPoint y: 330, distance: 214.5
click at [563, 330] on quentale-workspace at bounding box center [463, 282] width 927 height 564
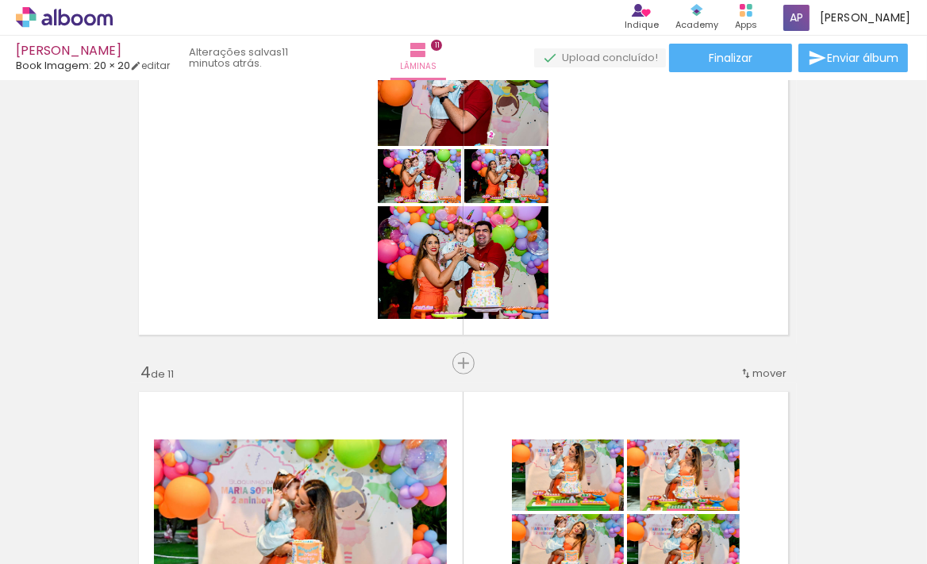
scroll to position [794, 0]
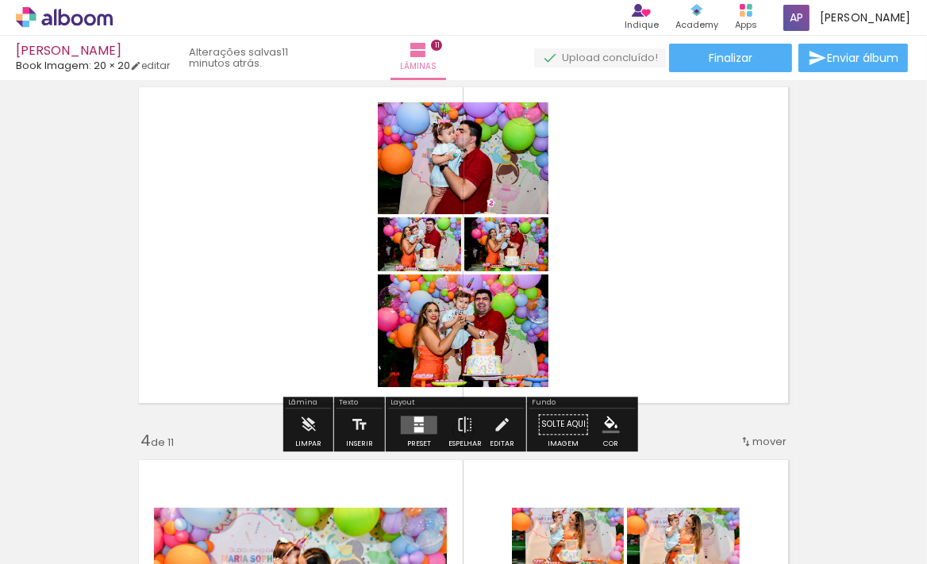
click at [415, 418] on div at bounding box center [419, 420] width 10 height 6
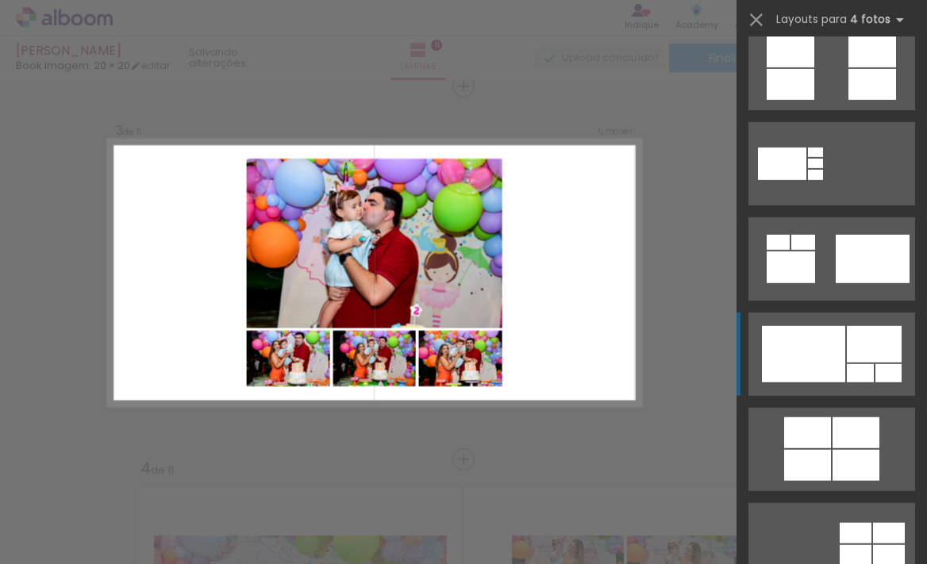
scroll to position [1010, 0]
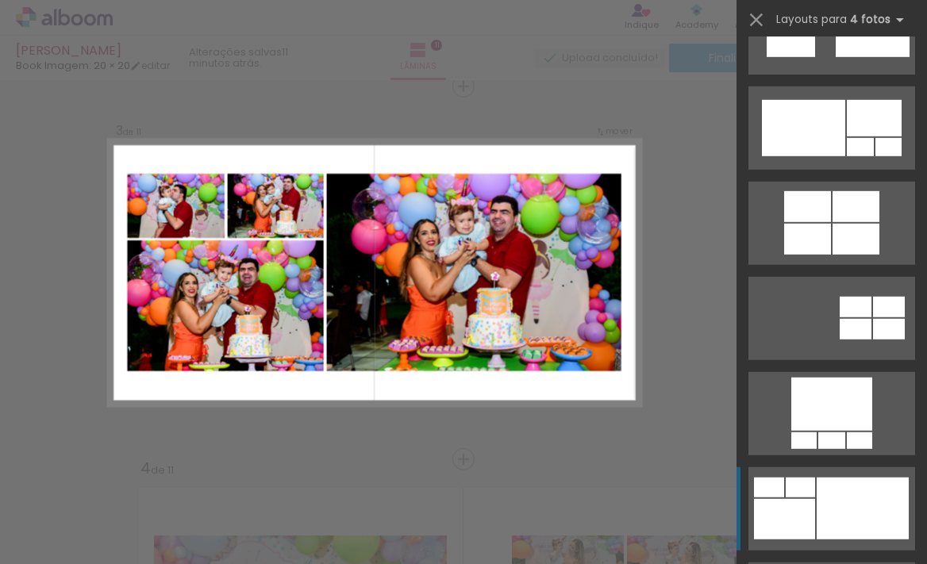
click at [828, 500] on div at bounding box center [863, 509] width 92 height 62
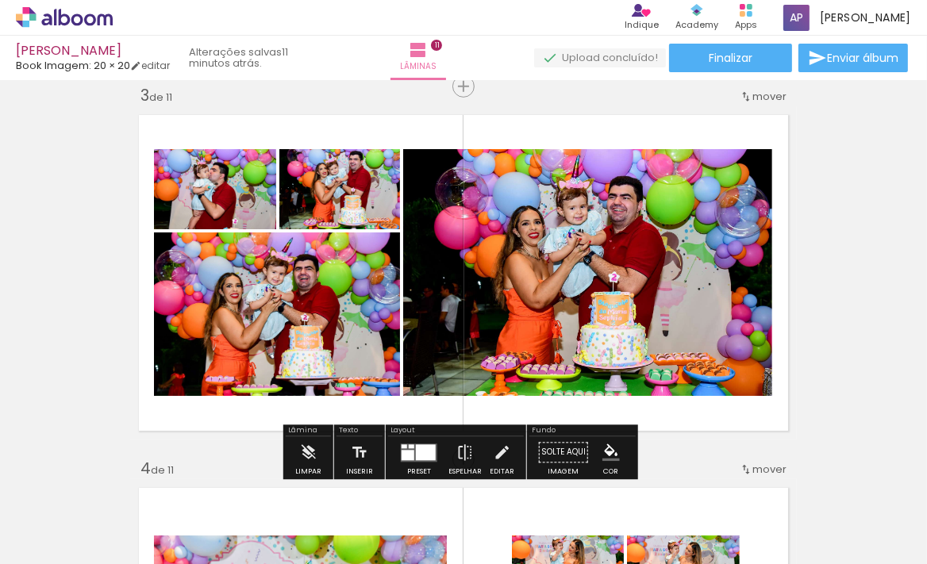
scroll to position [694, 0]
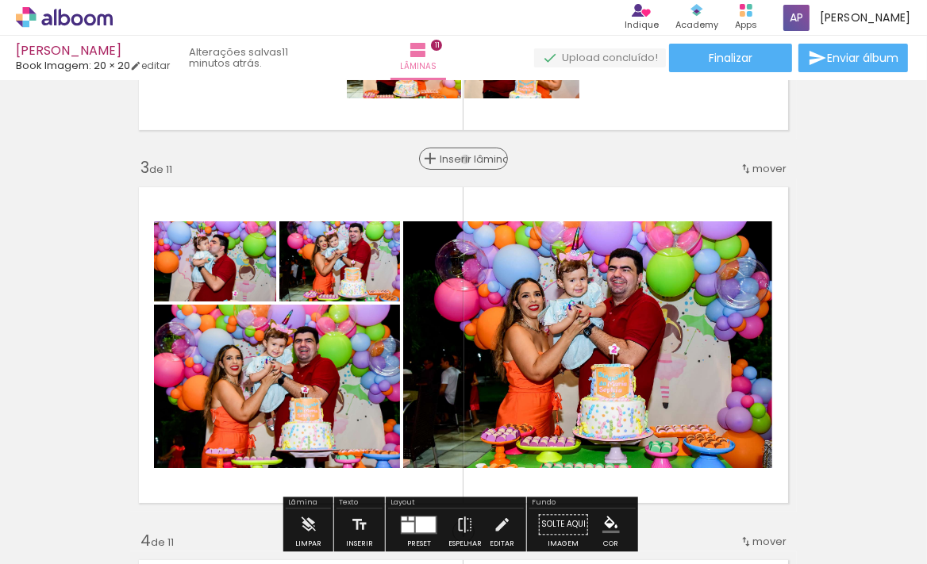
click at [465, 159] on span "Inserir lâmina" at bounding box center [471, 159] width 62 height 10
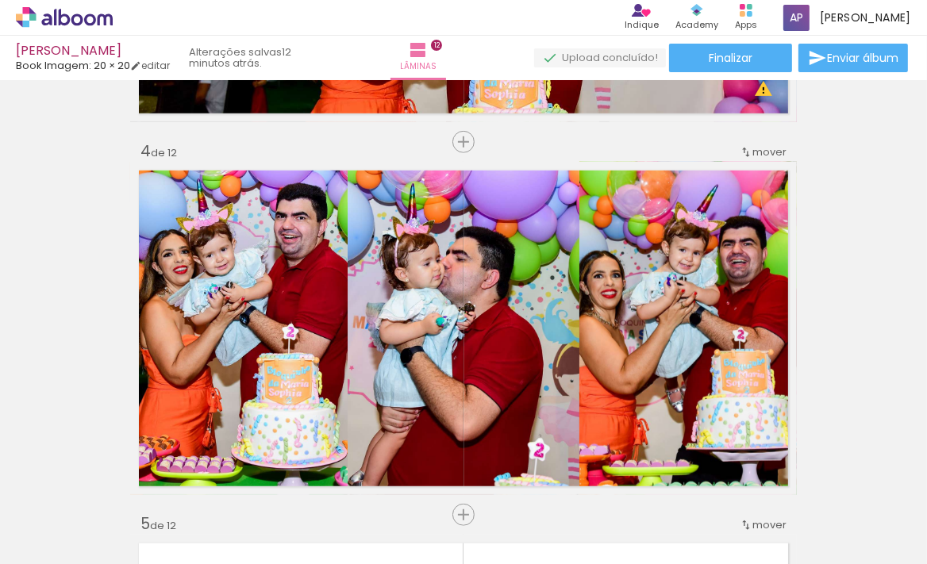
scroll to position [1199, 0]
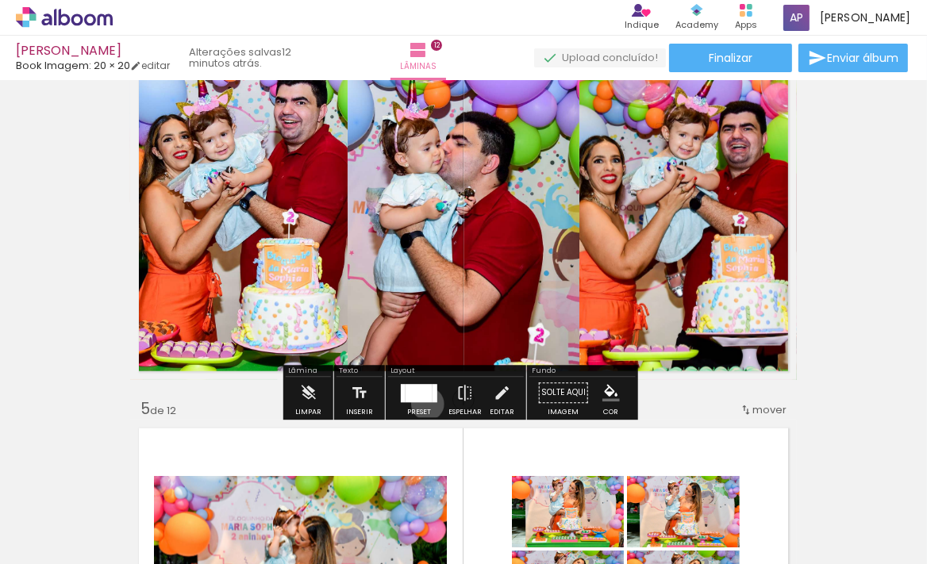
drag, startPoint x: 424, startPoint y: 403, endPoint x: 410, endPoint y: 392, distance: 17.5
click at [422, 403] on div at bounding box center [419, 394] width 43 height 32
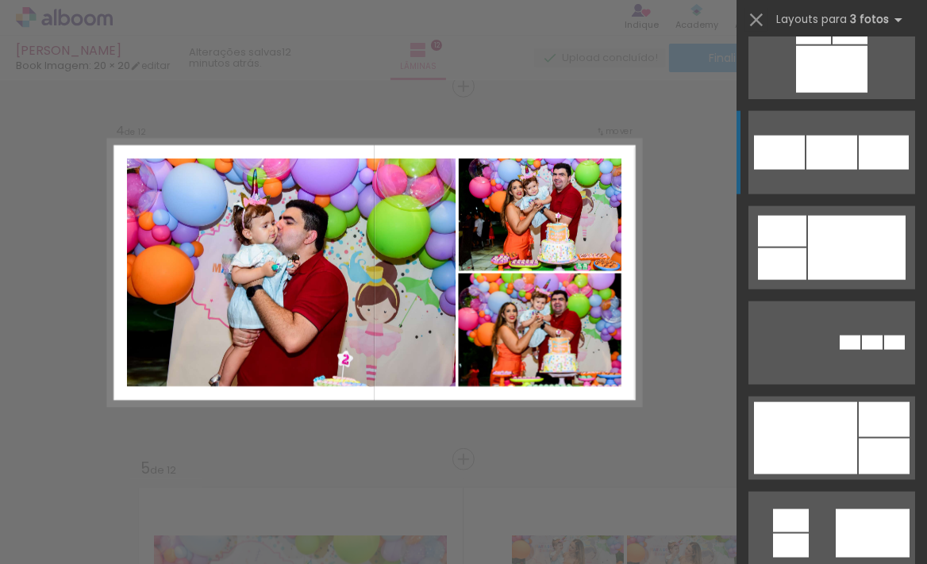
scroll to position [1876, 0]
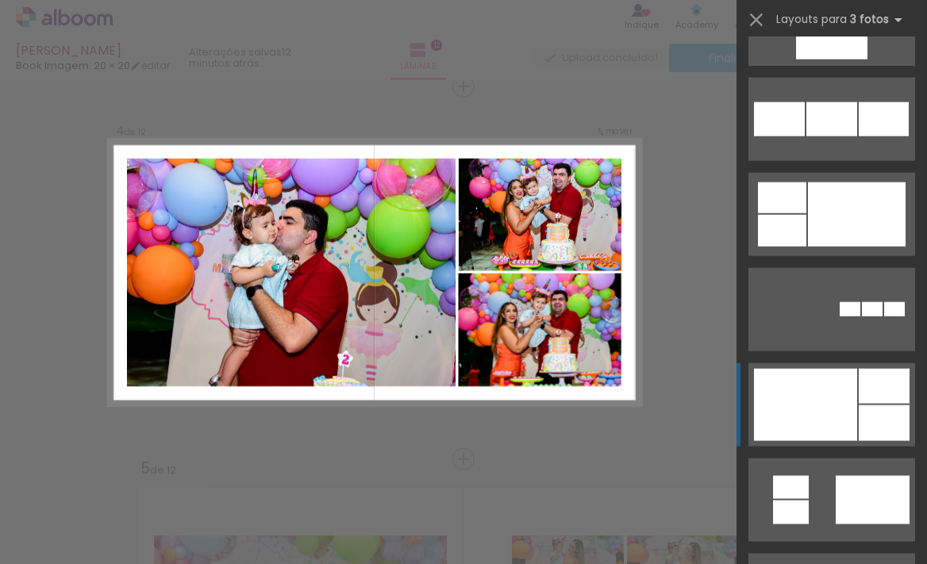
click at [817, 396] on div at bounding box center [805, 405] width 103 height 72
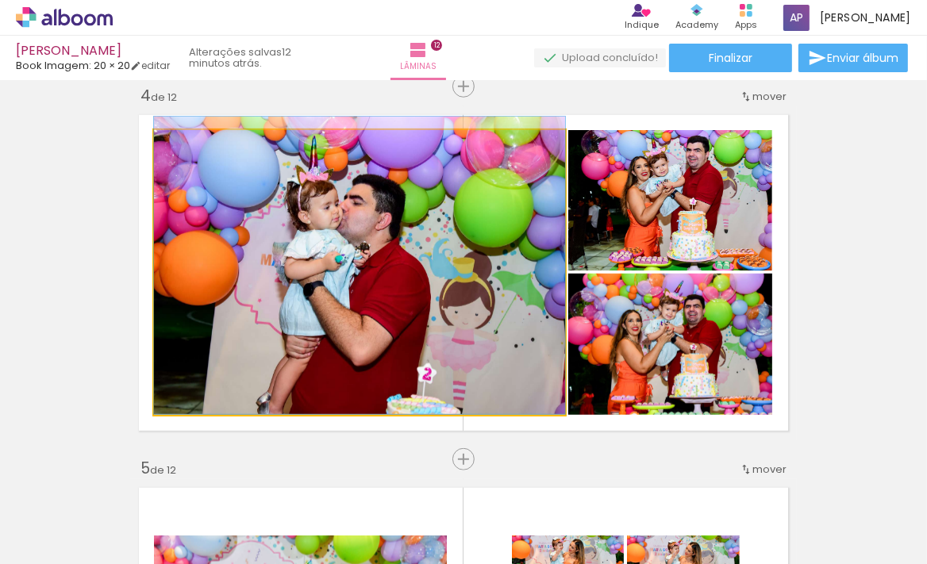
drag, startPoint x: 327, startPoint y: 290, endPoint x: 329, endPoint y: 268, distance: 21.6
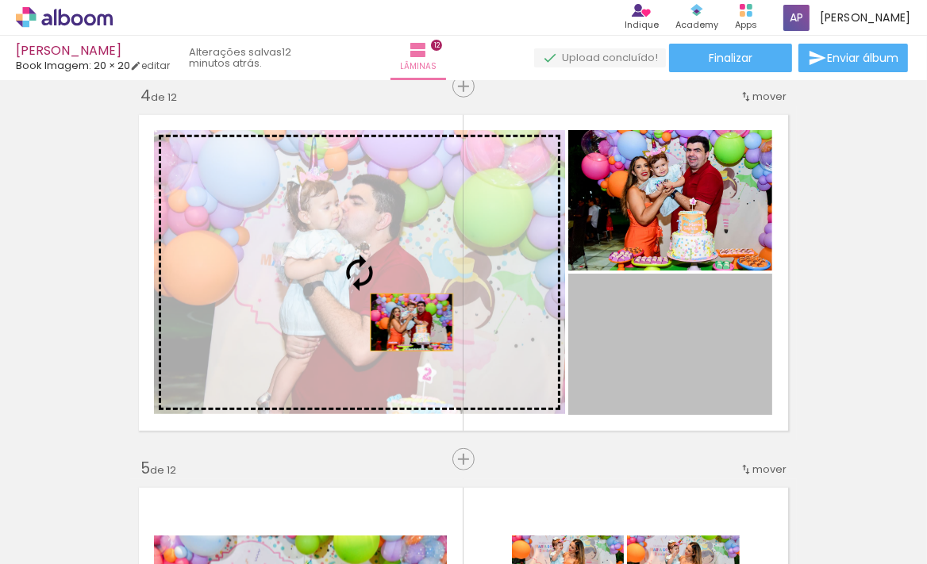
drag, startPoint x: 688, startPoint y: 375, endPoint x: 361, endPoint y: 308, distance: 333.8
click at [0, 0] on slot at bounding box center [0, 0] width 0 height 0
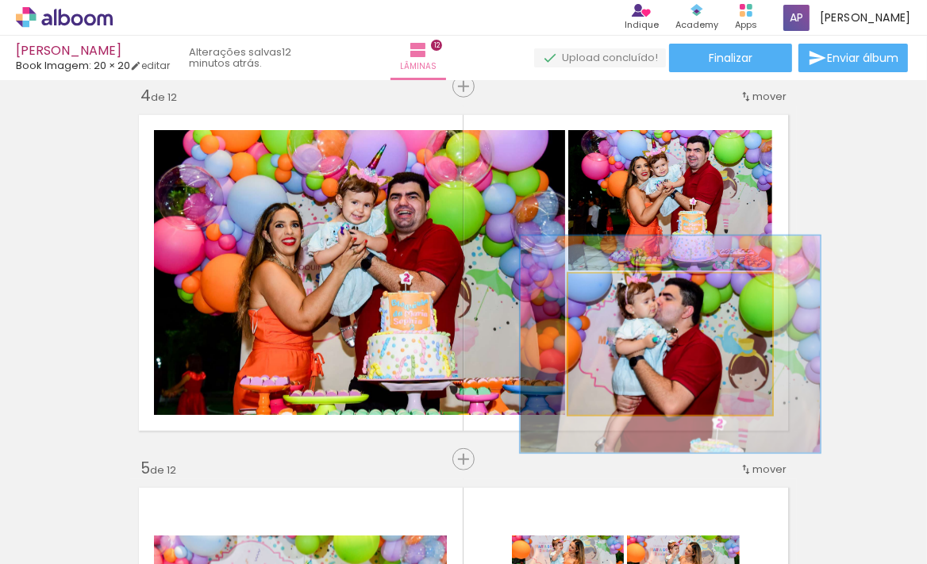
drag, startPoint x: 602, startPoint y: 291, endPoint x: 628, endPoint y: 291, distance: 26.2
click at [628, 291] on div at bounding box center [632, 290] width 14 height 14
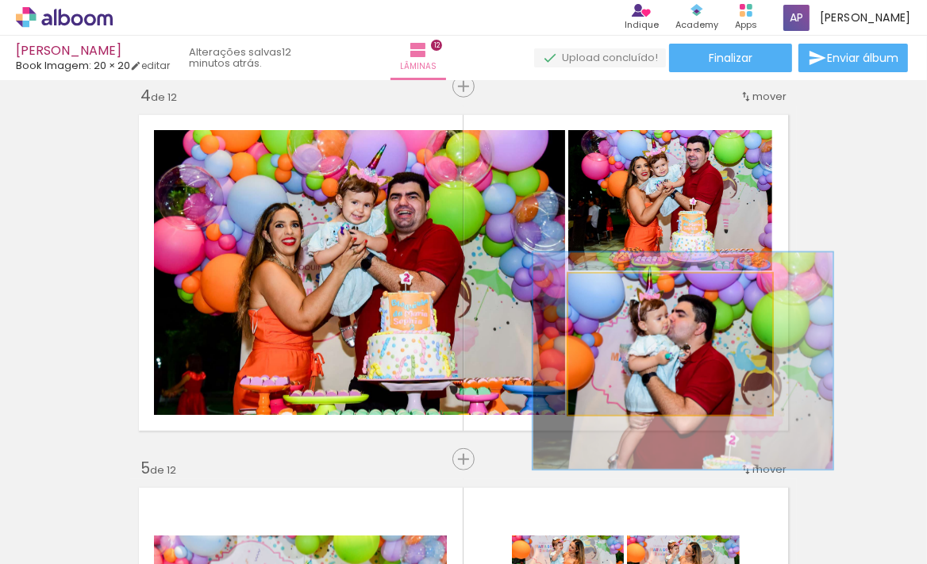
drag, startPoint x: 673, startPoint y: 356, endPoint x: 685, endPoint y: 373, distance: 20.5
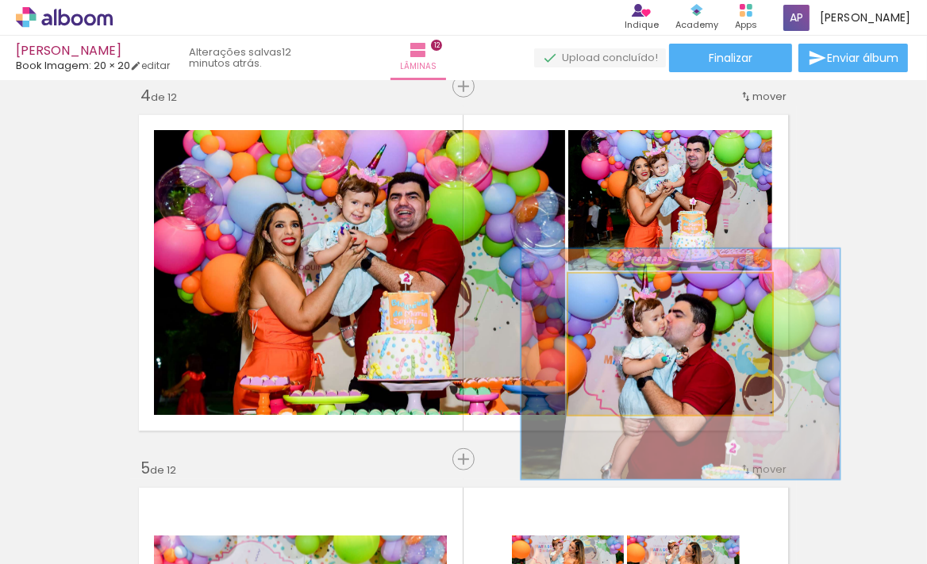
type paper-slider "156"
click at [638, 287] on div at bounding box center [641, 290] width 14 height 14
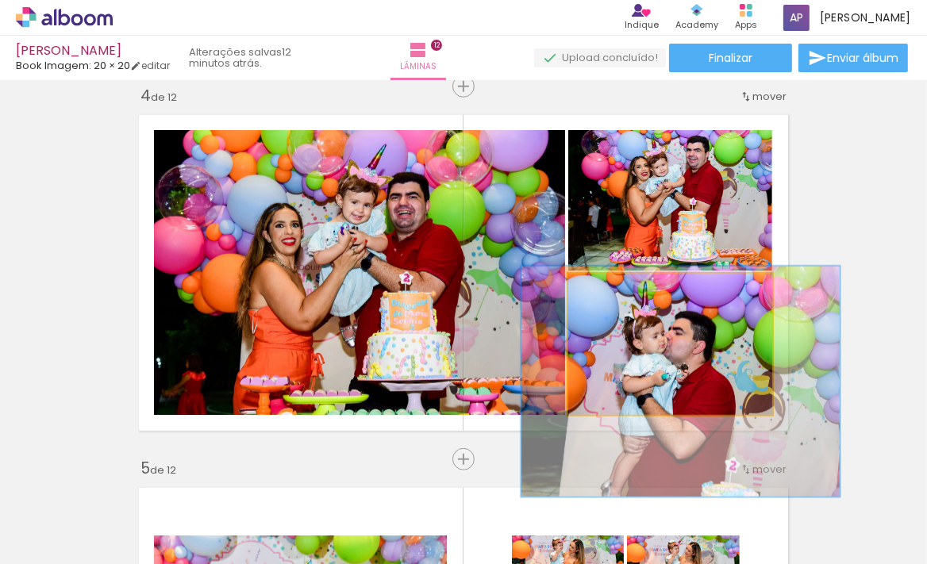
drag, startPoint x: 653, startPoint y: 326, endPoint x: 653, endPoint y: 338, distance: 12.7
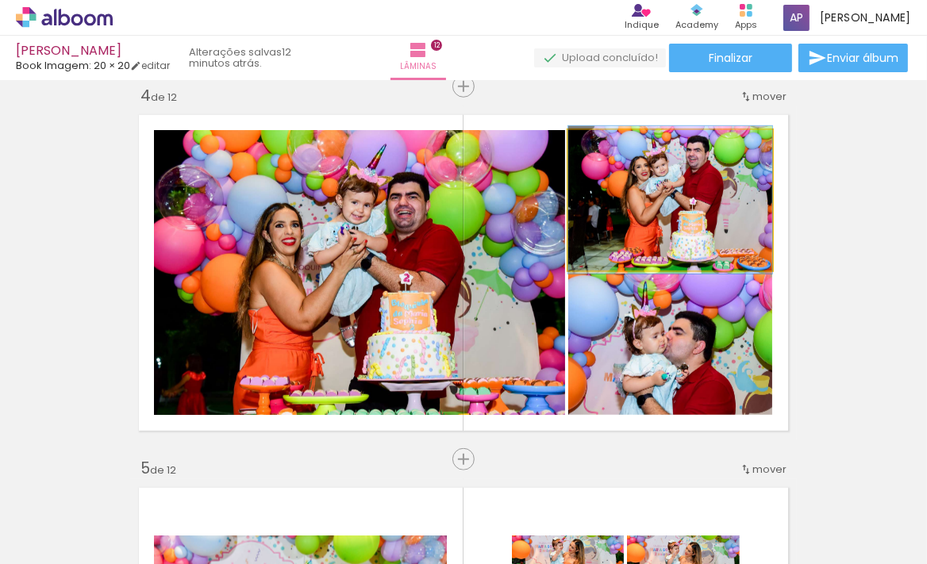
click at [666, 219] on quentale-photo at bounding box center [670, 200] width 204 height 141
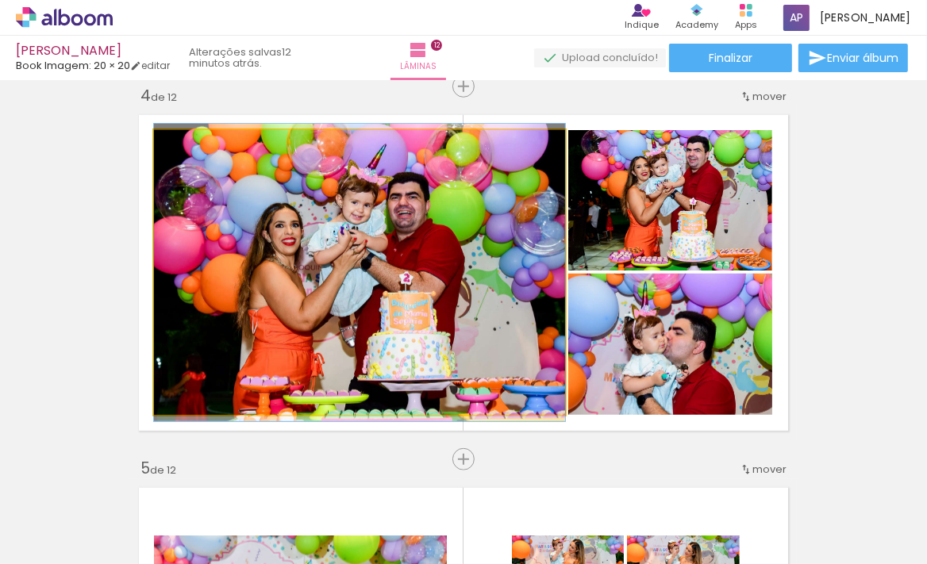
click at [353, 257] on quentale-photo at bounding box center [359, 272] width 411 height 285
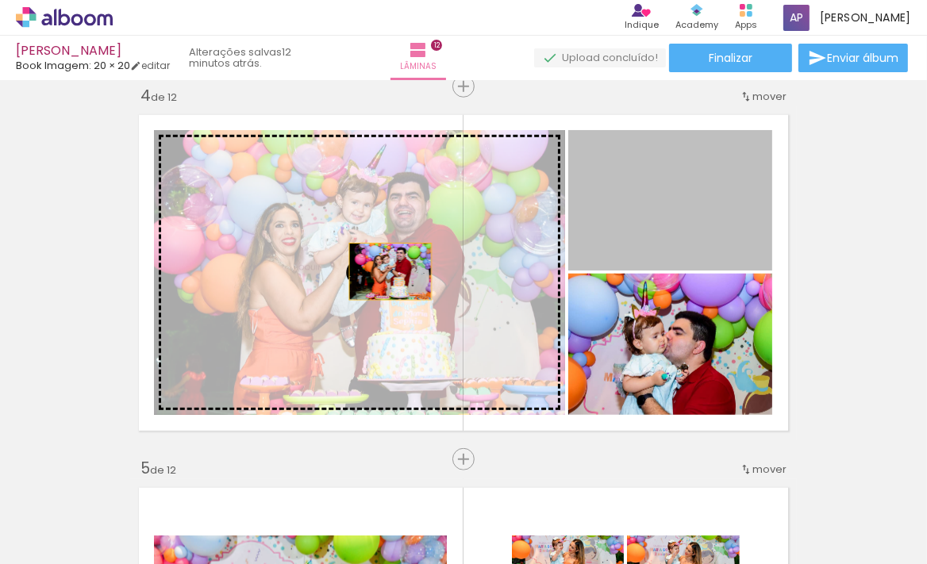
drag, startPoint x: 674, startPoint y: 206, endPoint x: 385, endPoint y: 272, distance: 296.2
click at [0, 0] on slot at bounding box center [0, 0] width 0 height 0
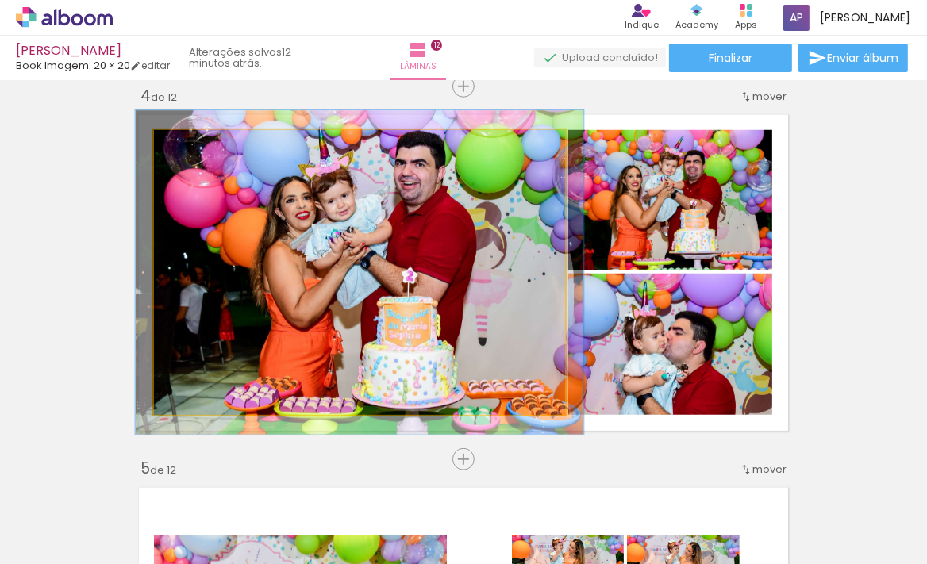
type paper-slider "110"
click at [198, 146] on div at bounding box center [195, 146] width 25 height 25
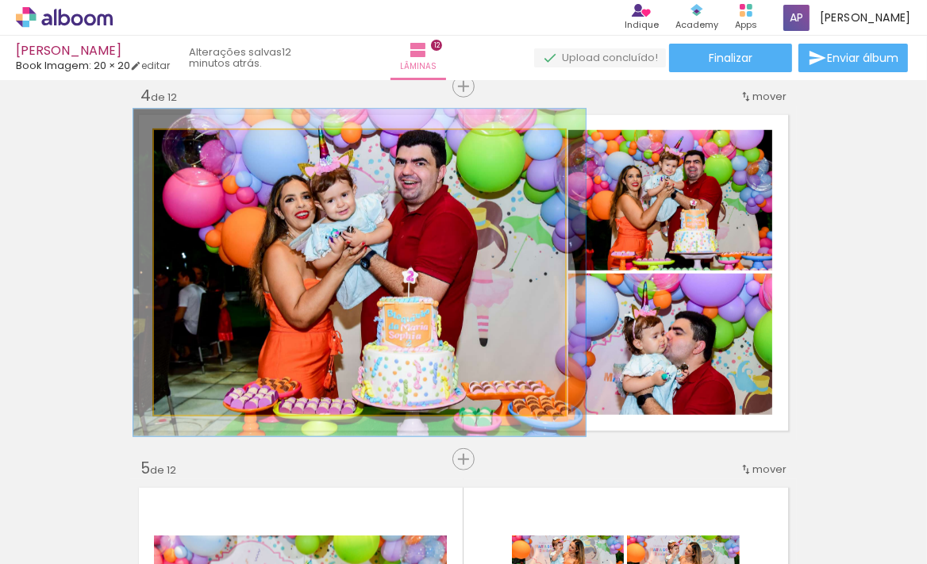
click at [299, 191] on quentale-photo at bounding box center [359, 272] width 411 height 285
click at [341, 234] on quentale-photo at bounding box center [359, 272] width 411 height 285
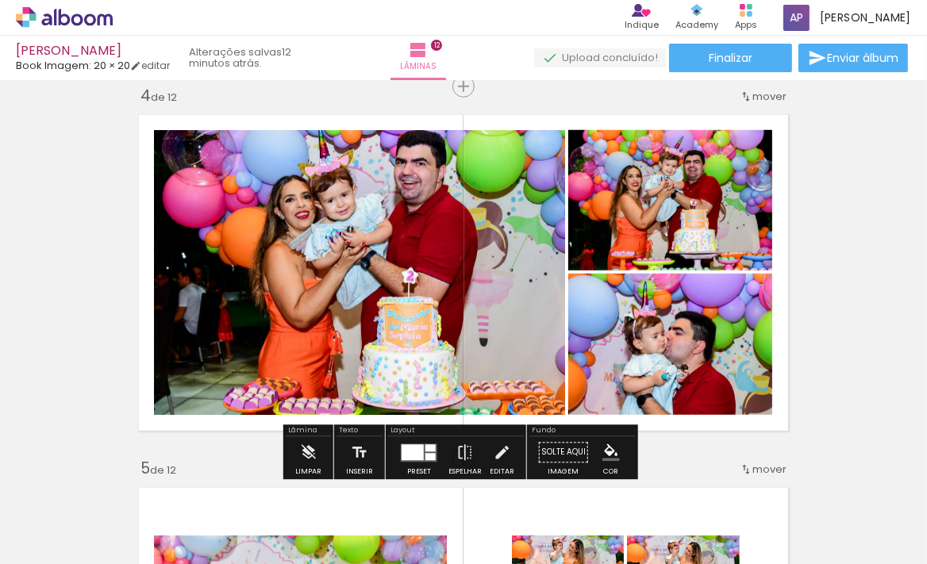
click at [684, 202] on quentale-photo at bounding box center [670, 200] width 204 height 141
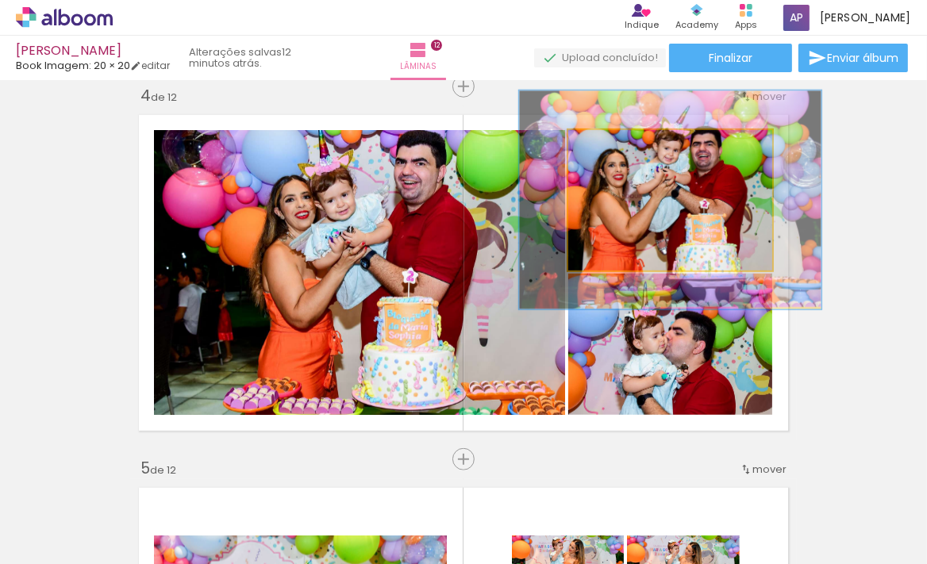
drag, startPoint x: 603, startPoint y: 151, endPoint x: 643, endPoint y: 182, distance: 51.0
type paper-slider "151"
click at [627, 151] on div at bounding box center [632, 146] width 25 height 25
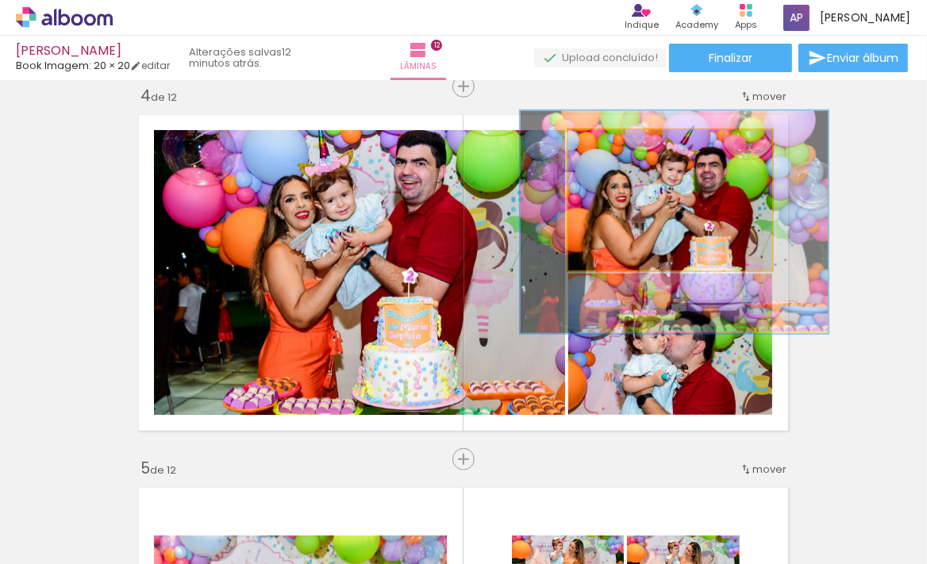
drag, startPoint x: 667, startPoint y: 219, endPoint x: 671, endPoint y: 241, distance: 22.6
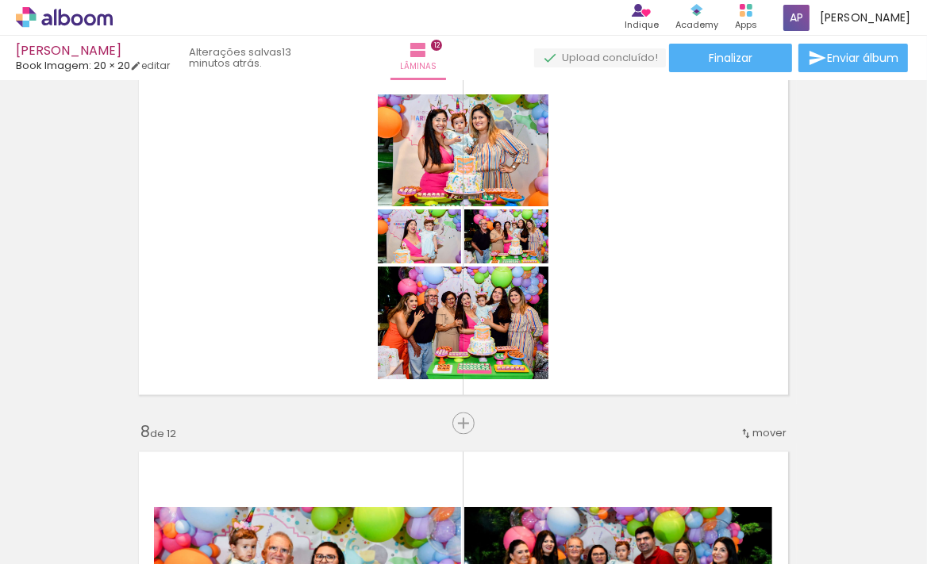
scroll to position [2453, 0]
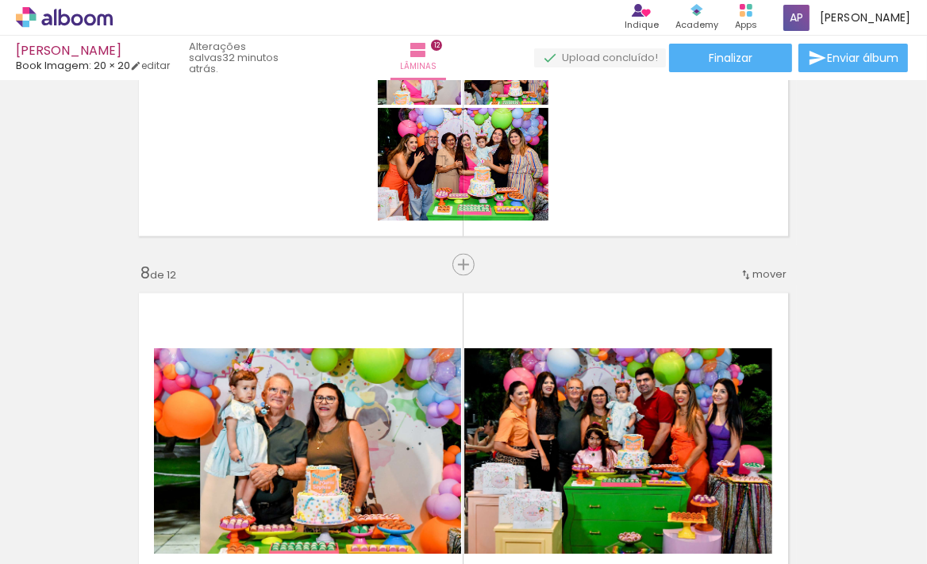
scroll to position [0, 3031]
